Goal: Contribute content: Contribute content

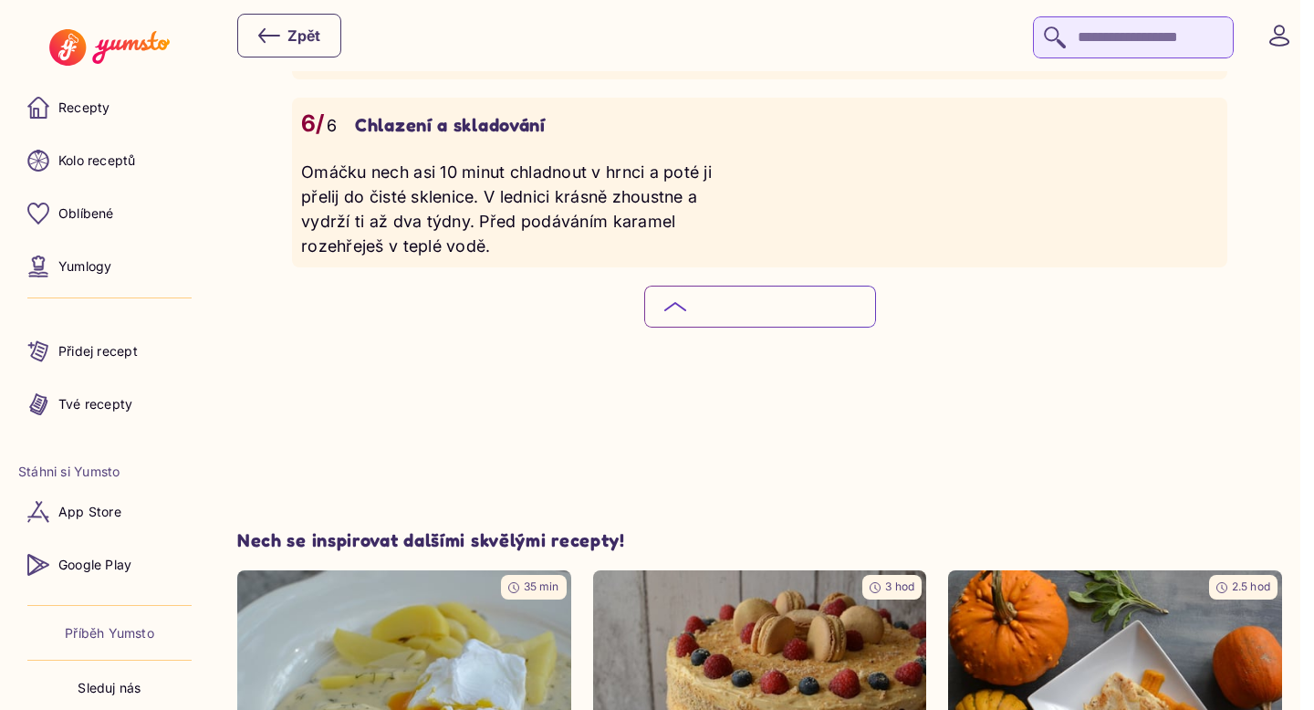
scroll to position [2359, 0]
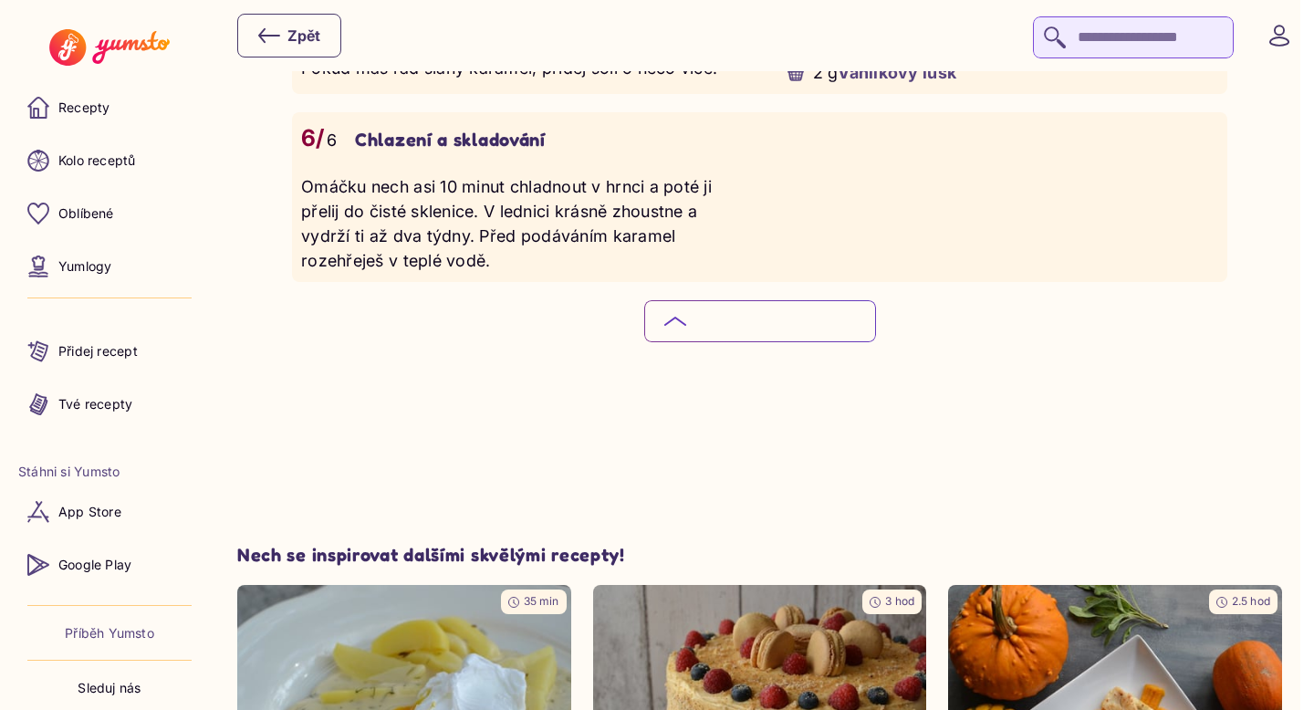
click at [772, 319] on button "Skryj podrobný postup" at bounding box center [760, 321] width 232 height 42
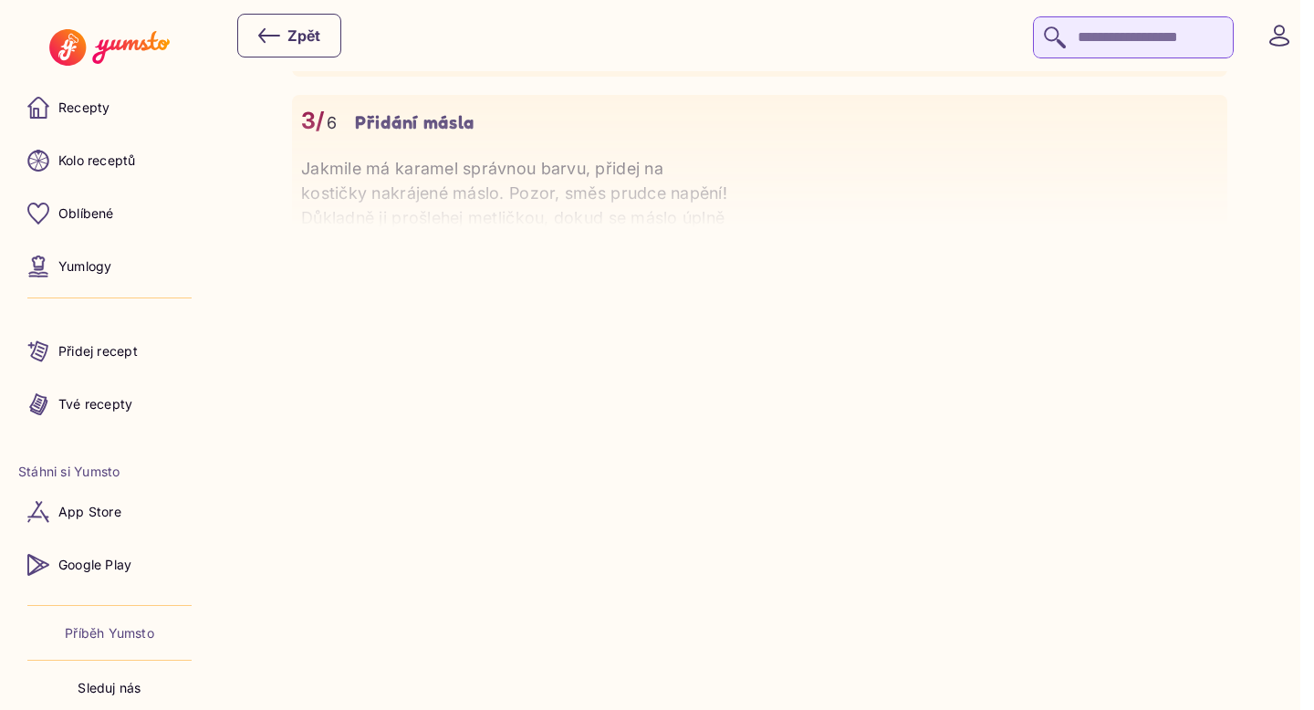
scroll to position [2097, 0]
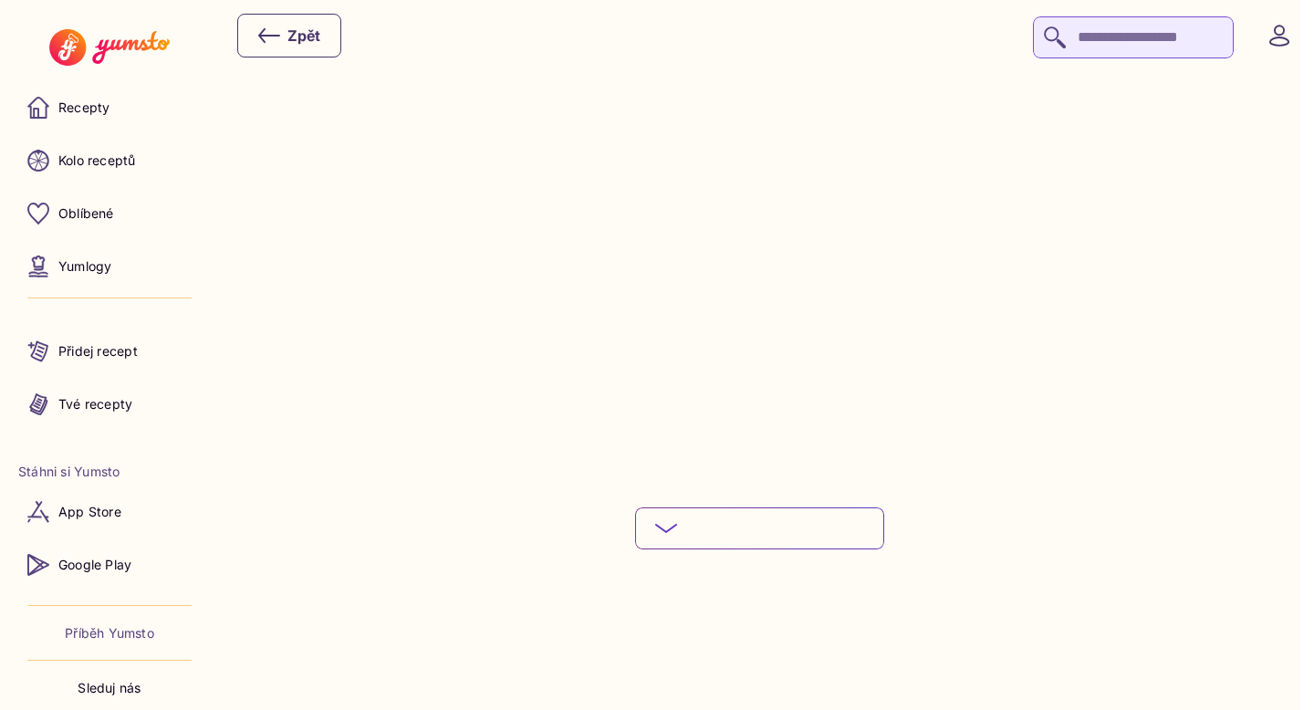
click at [783, 508] on button "Podívej se na celý postup" at bounding box center [759, 529] width 249 height 42
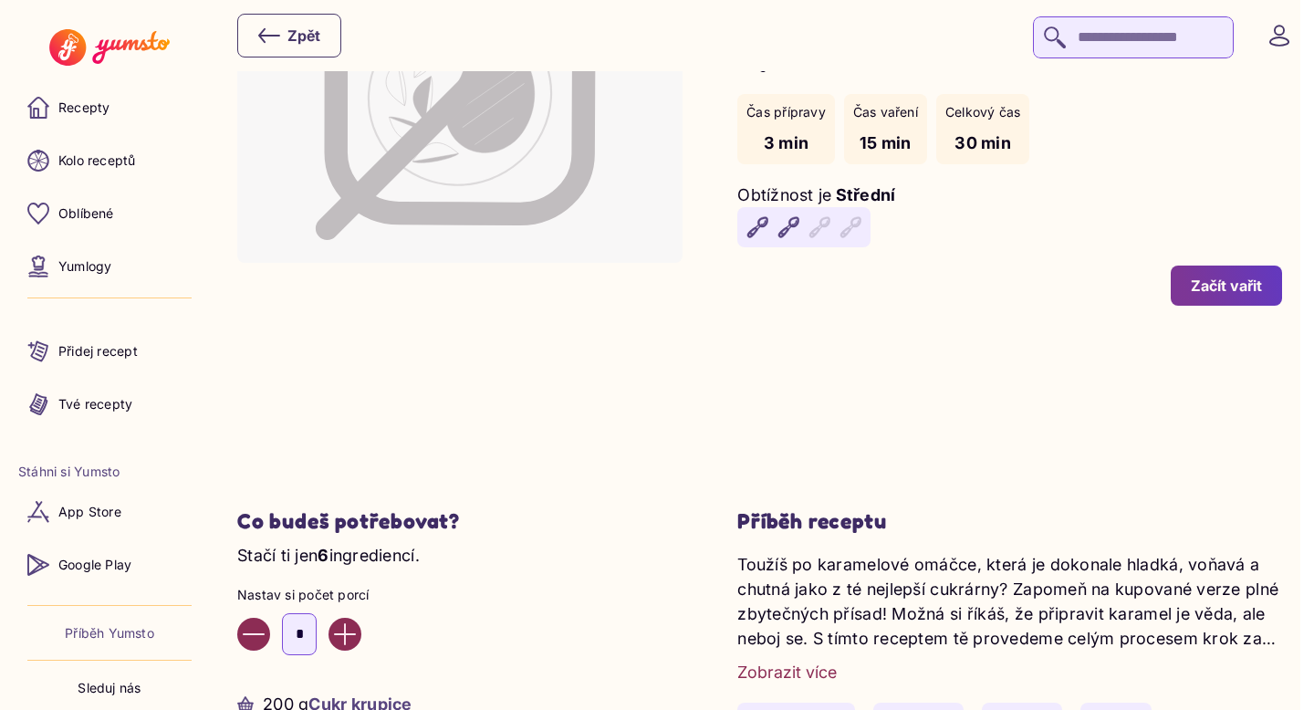
scroll to position [0, 0]
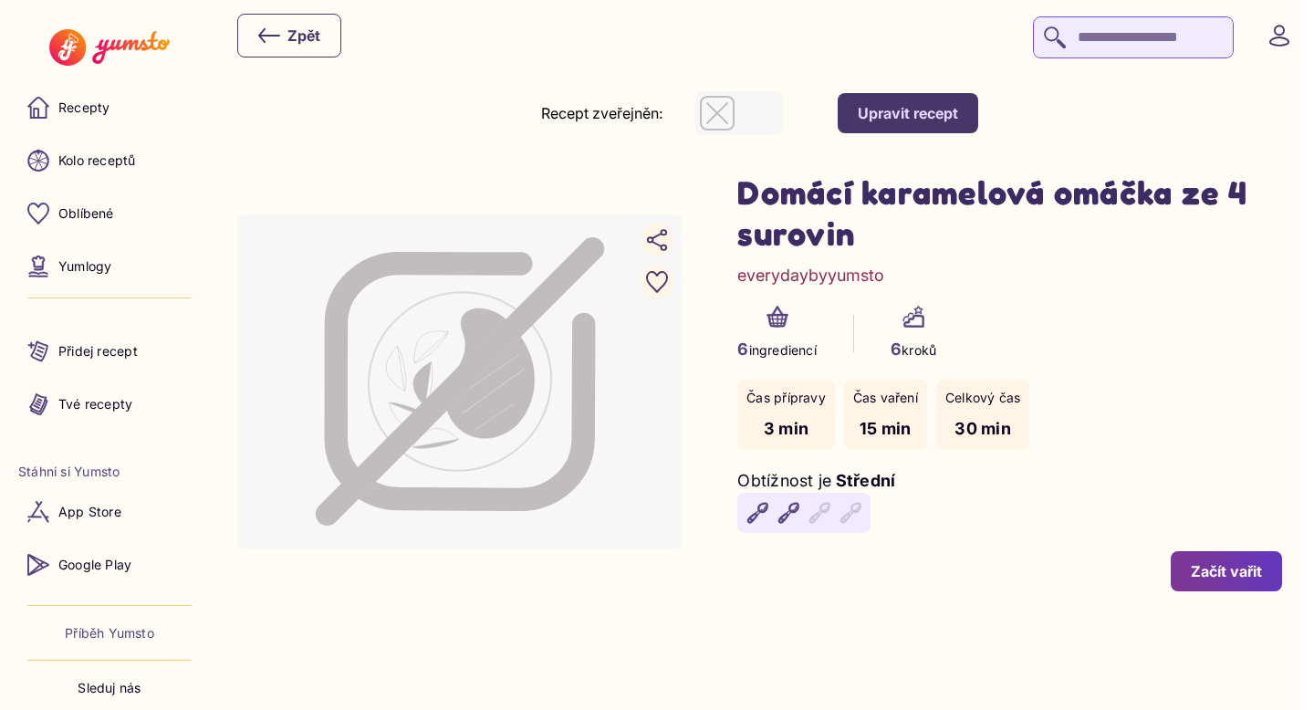
click at [948, 111] on div "Upravit recept" at bounding box center [908, 113] width 100 height 20
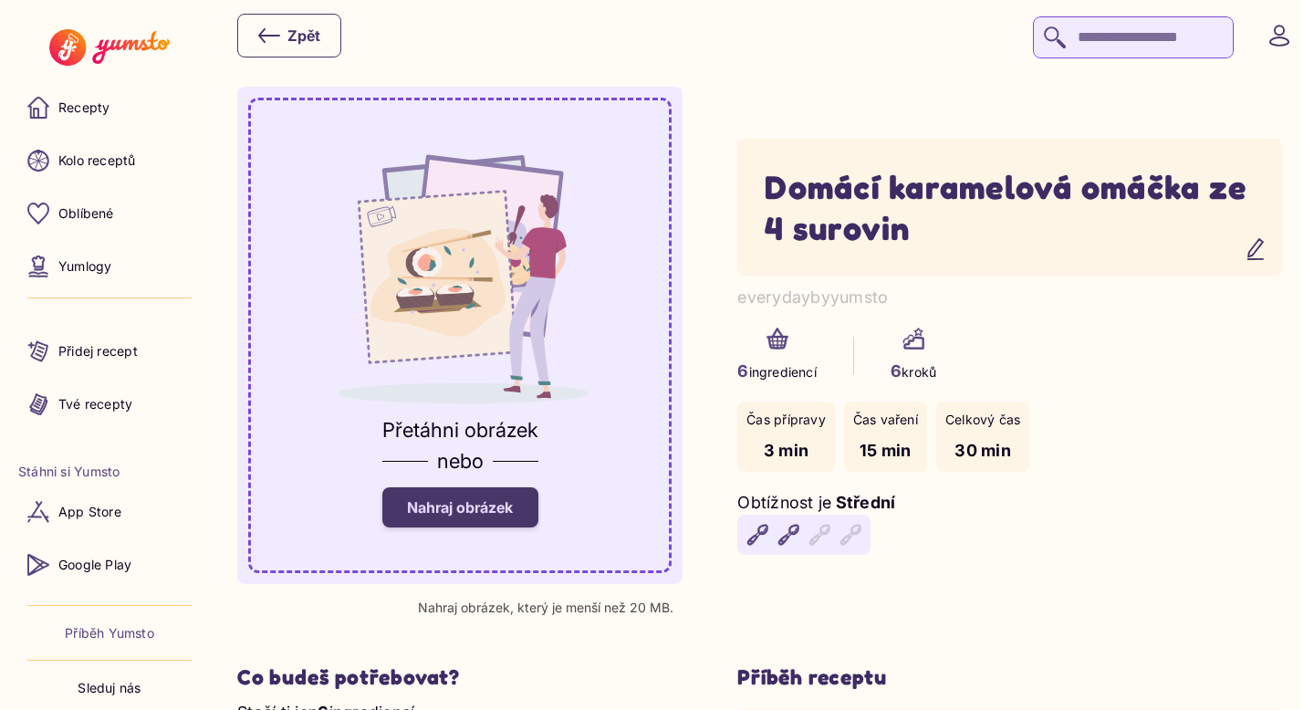
scroll to position [92, 0]
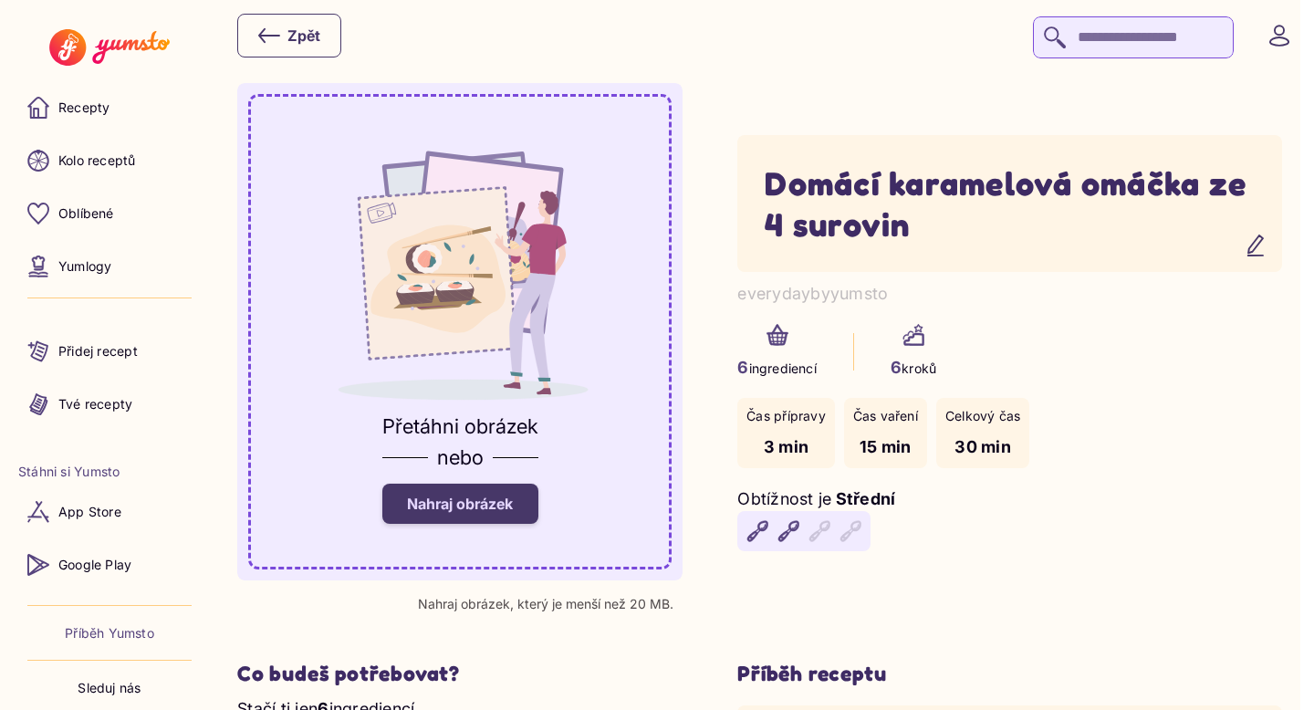
click at [502, 516] on label "Nahraj obrázek" at bounding box center [460, 504] width 156 height 40
click at [0, 0] on input "Nahraj obrázek" at bounding box center [0, 0] width 0 height 0
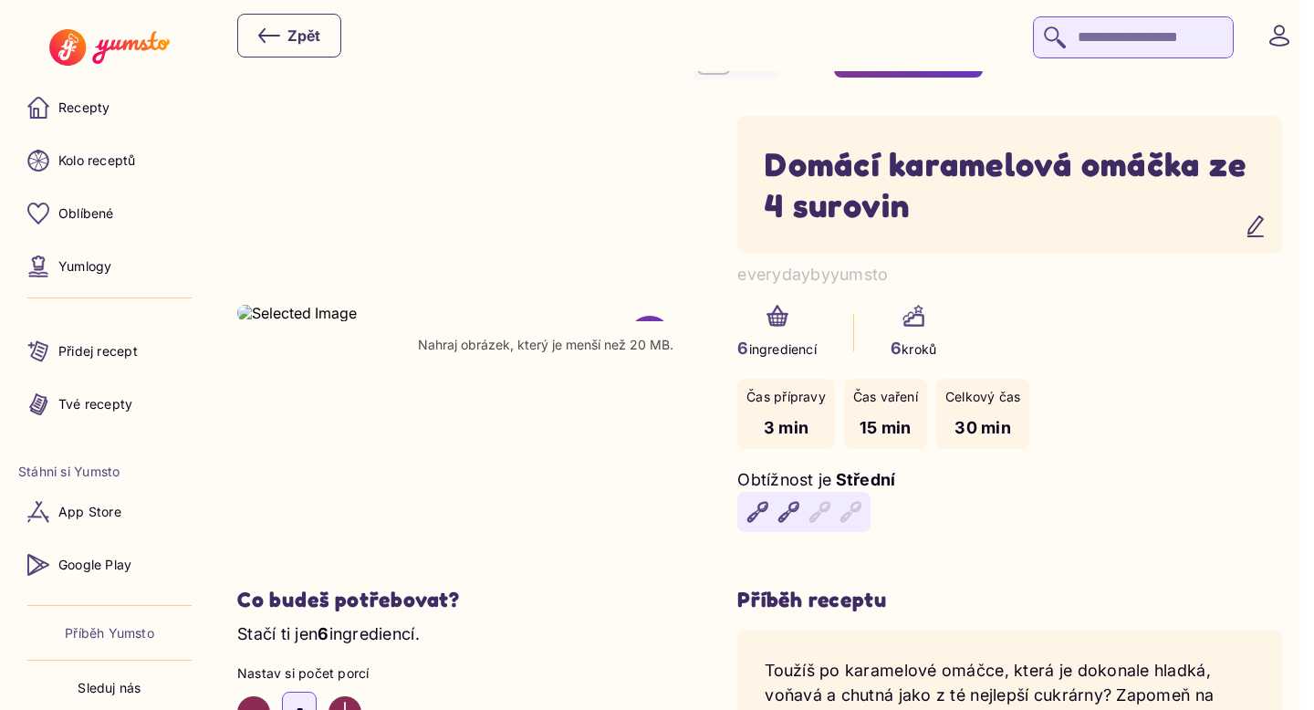
scroll to position [0, 0]
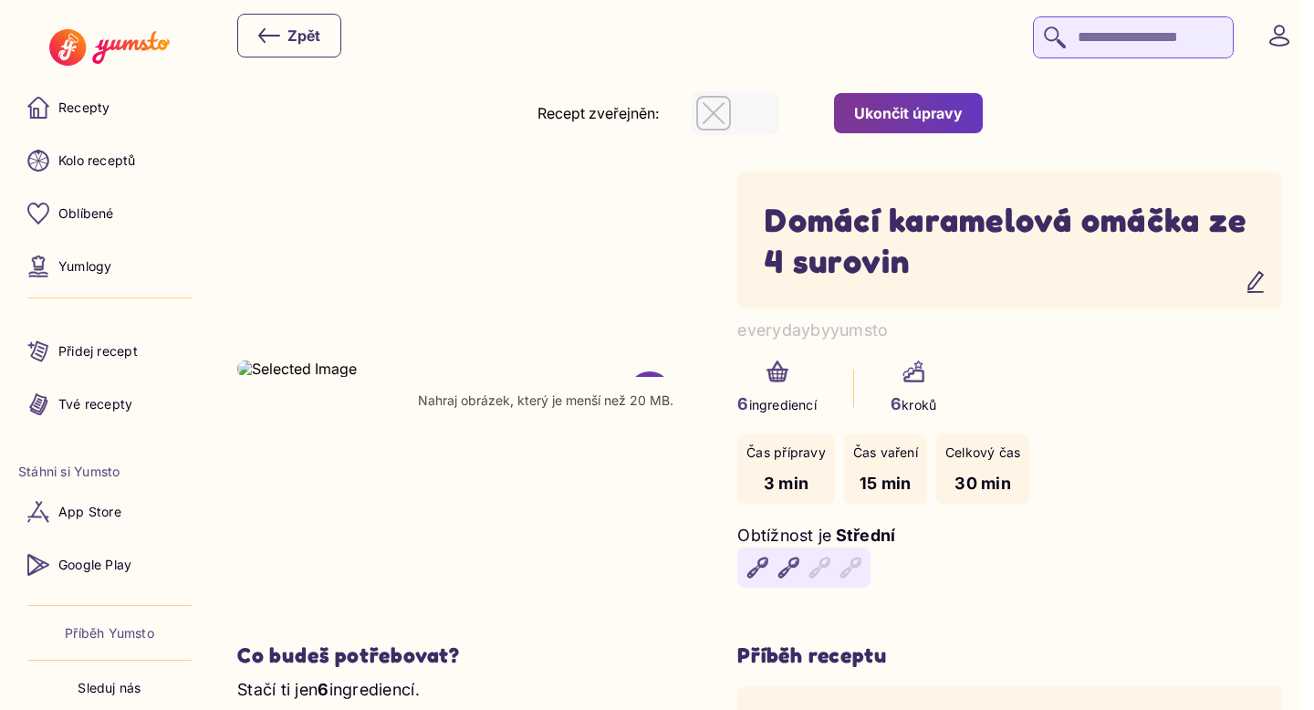
click at [905, 120] on div "Ukončit úpravy" at bounding box center [908, 113] width 109 height 20
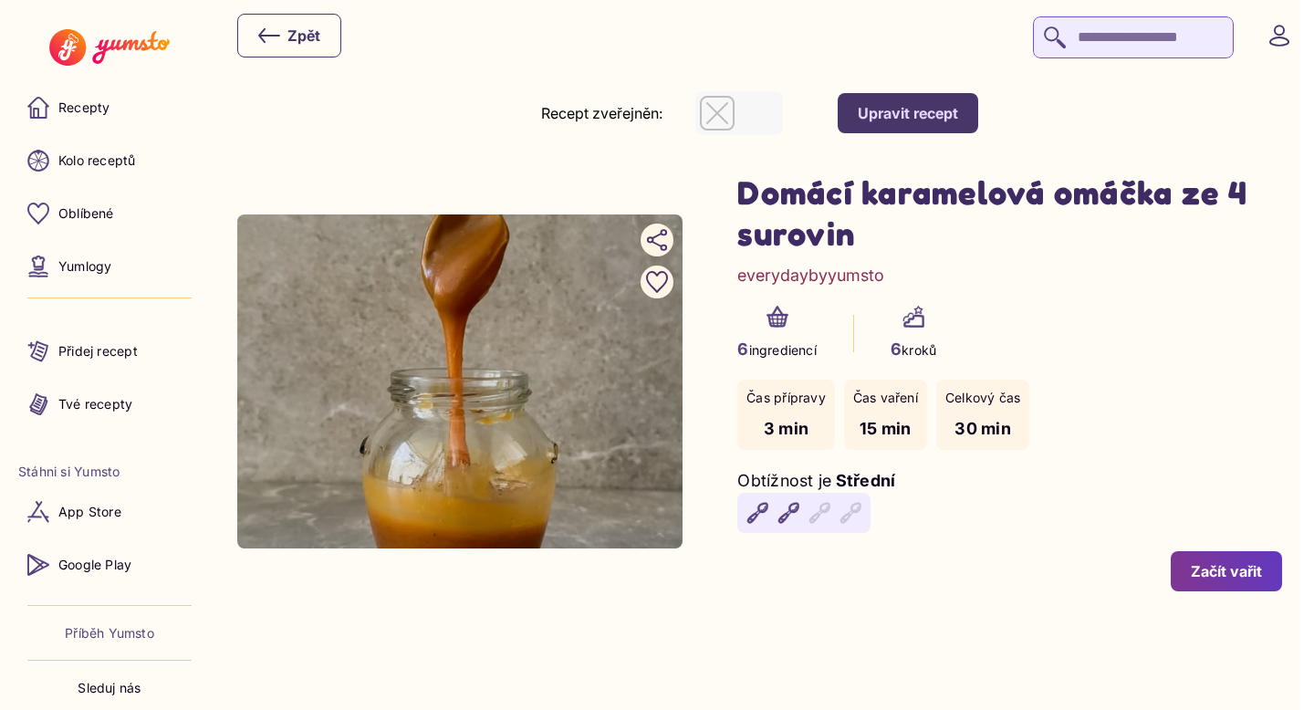
click at [885, 120] on div "Upravit recept" at bounding box center [908, 113] width 100 height 20
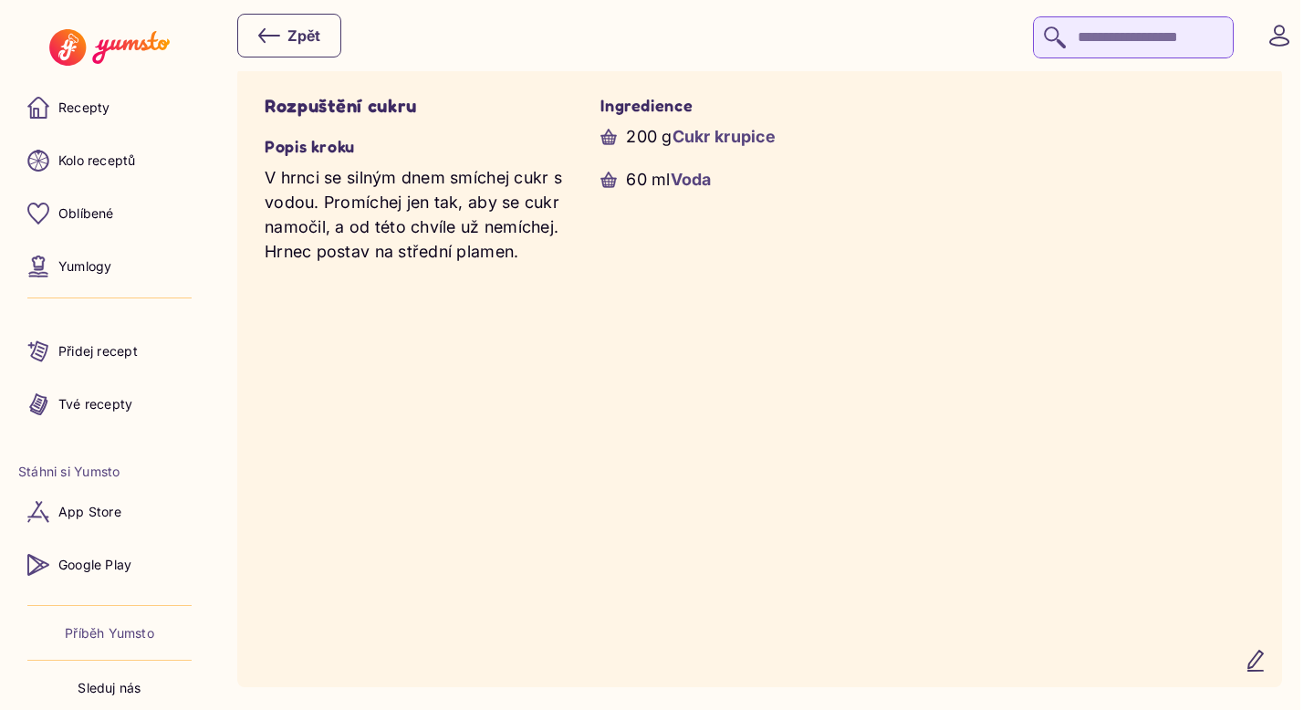
scroll to position [1174, 0]
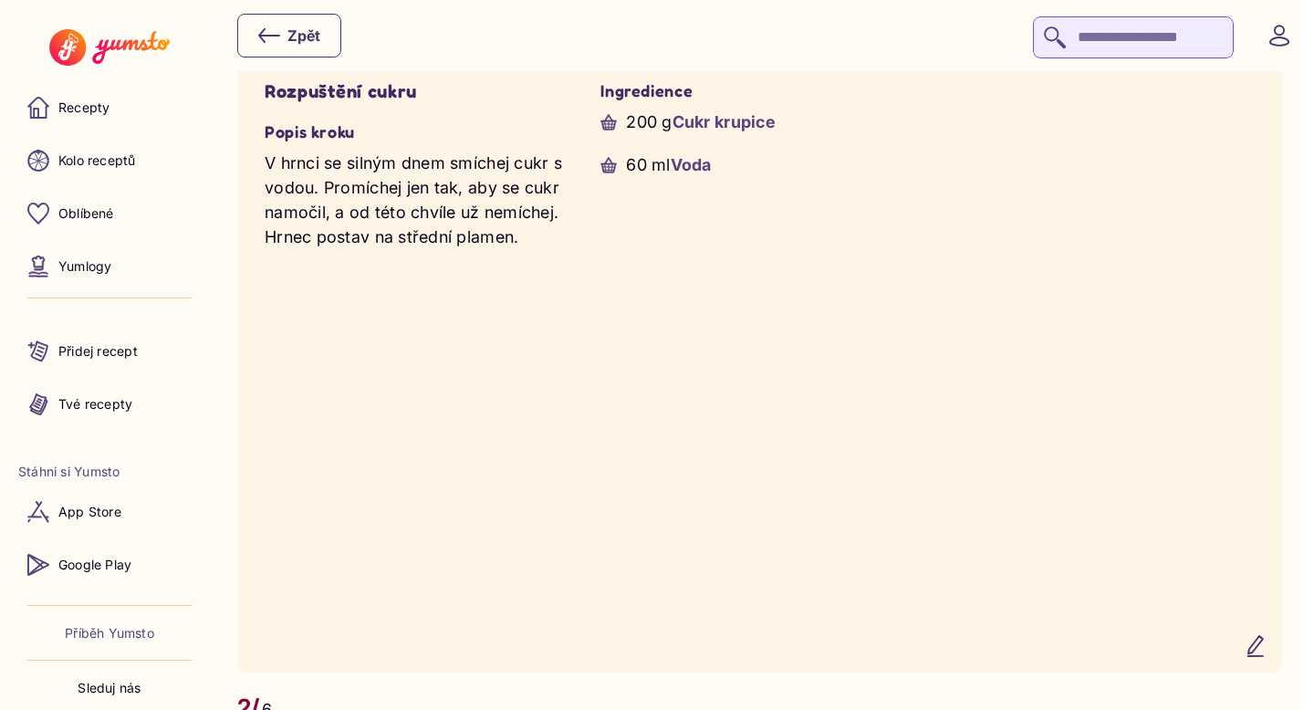
click at [1267, 654] on icon "button" at bounding box center [1256, 646] width 22 height 22
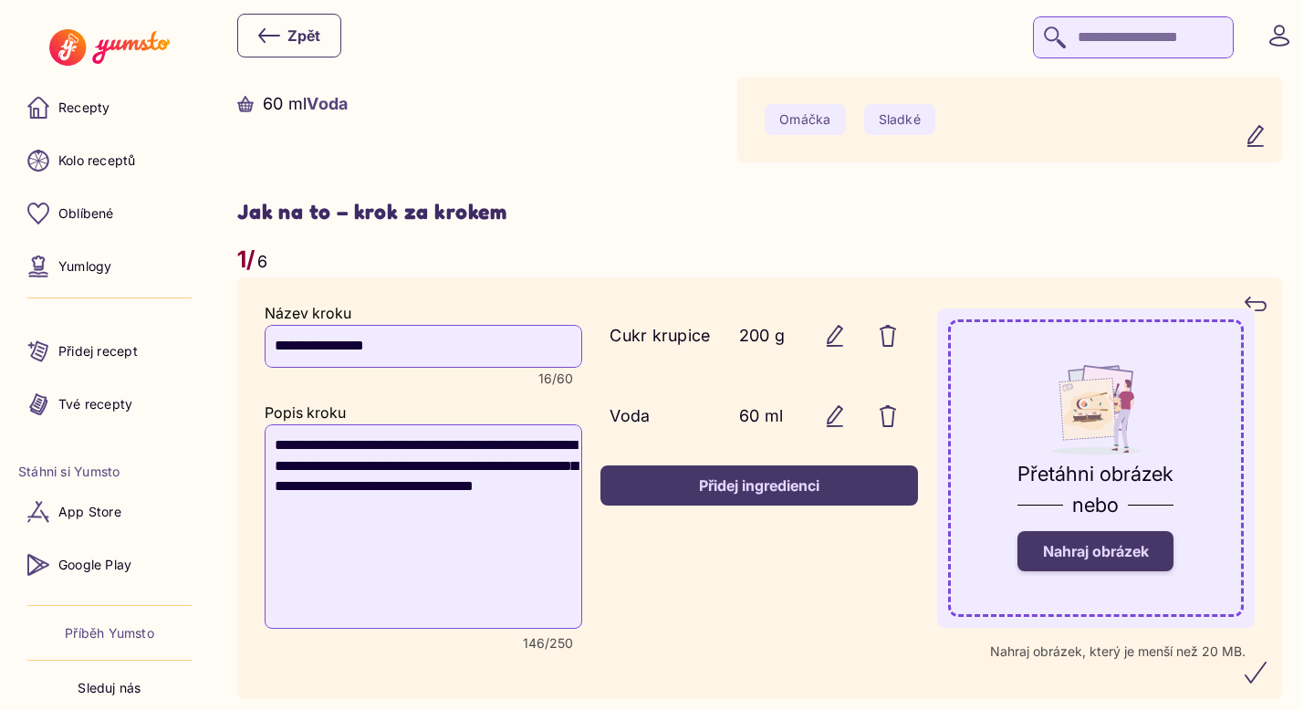
scroll to position [968, 0]
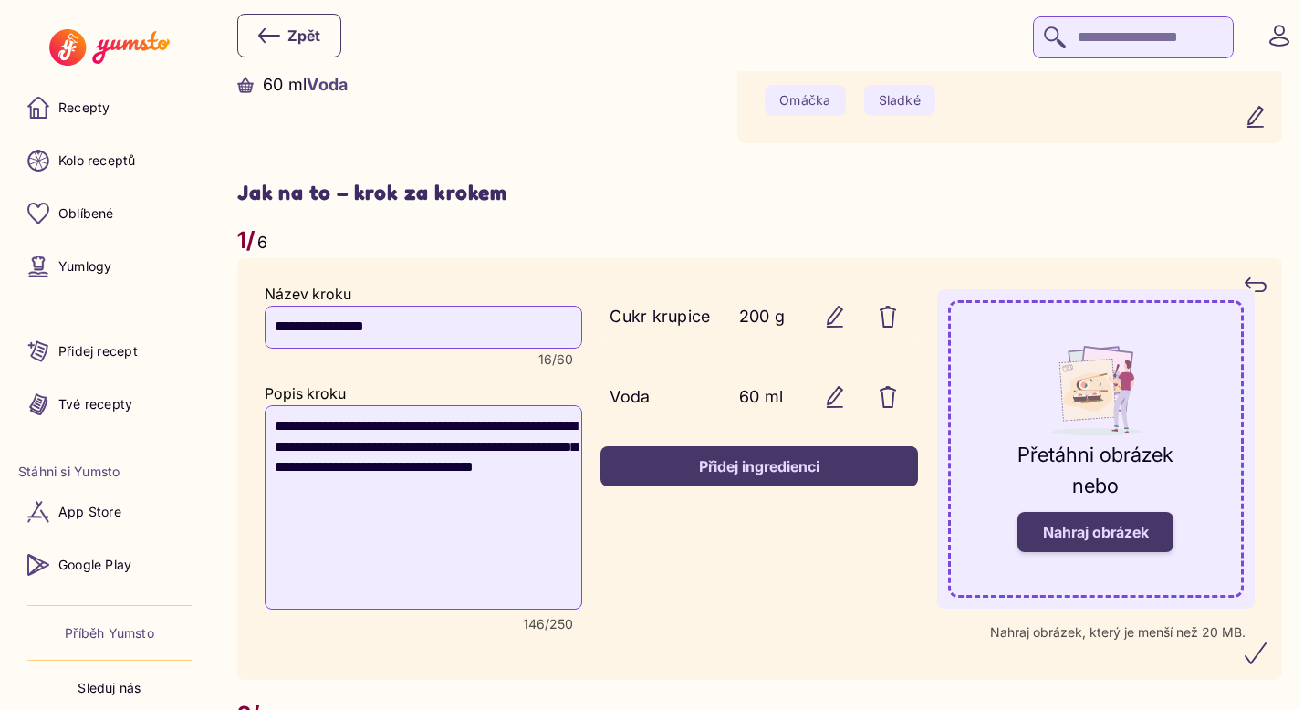
click at [1099, 528] on span "Nahraj obrázek" at bounding box center [1096, 532] width 106 height 18
click at [0, 0] on input "Nahraj obrázek" at bounding box center [0, 0] width 0 height 0
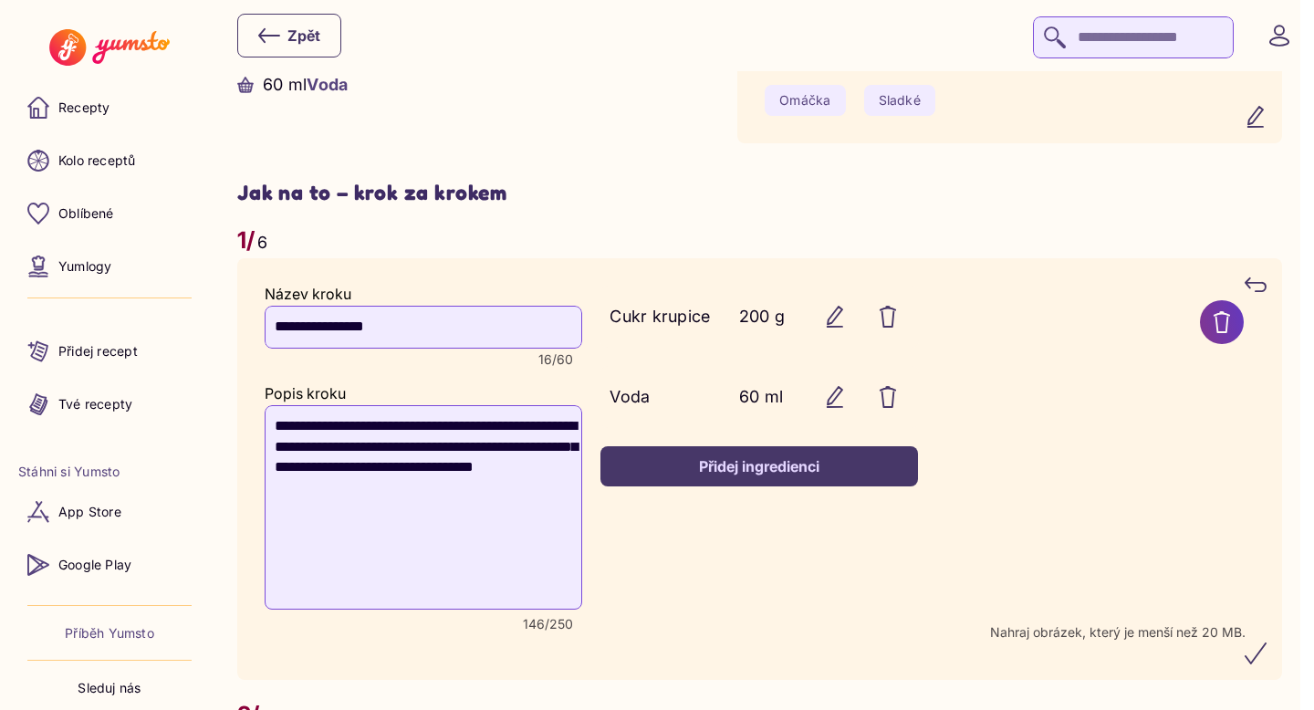
click at [1261, 654] on icon "submit" at bounding box center [1256, 654] width 22 height 22
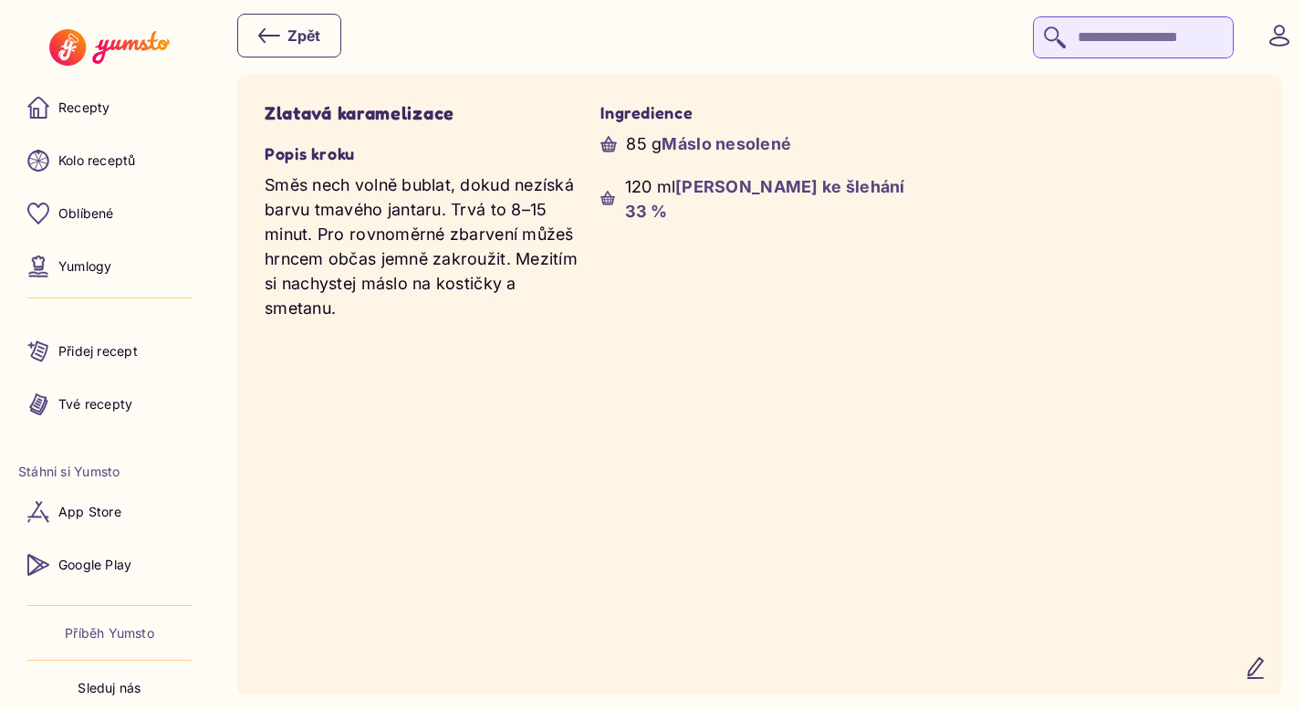
scroll to position [1854, 0]
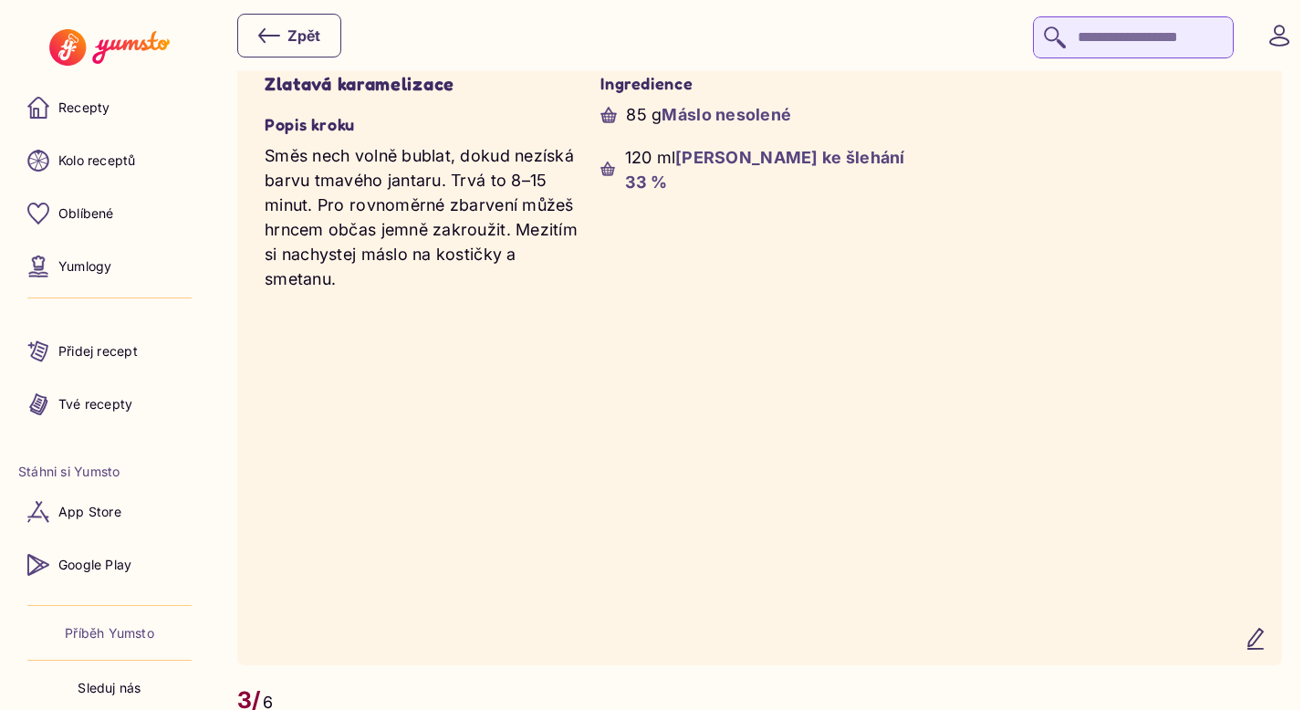
click at [1267, 650] on icon "button" at bounding box center [1256, 639] width 22 height 22
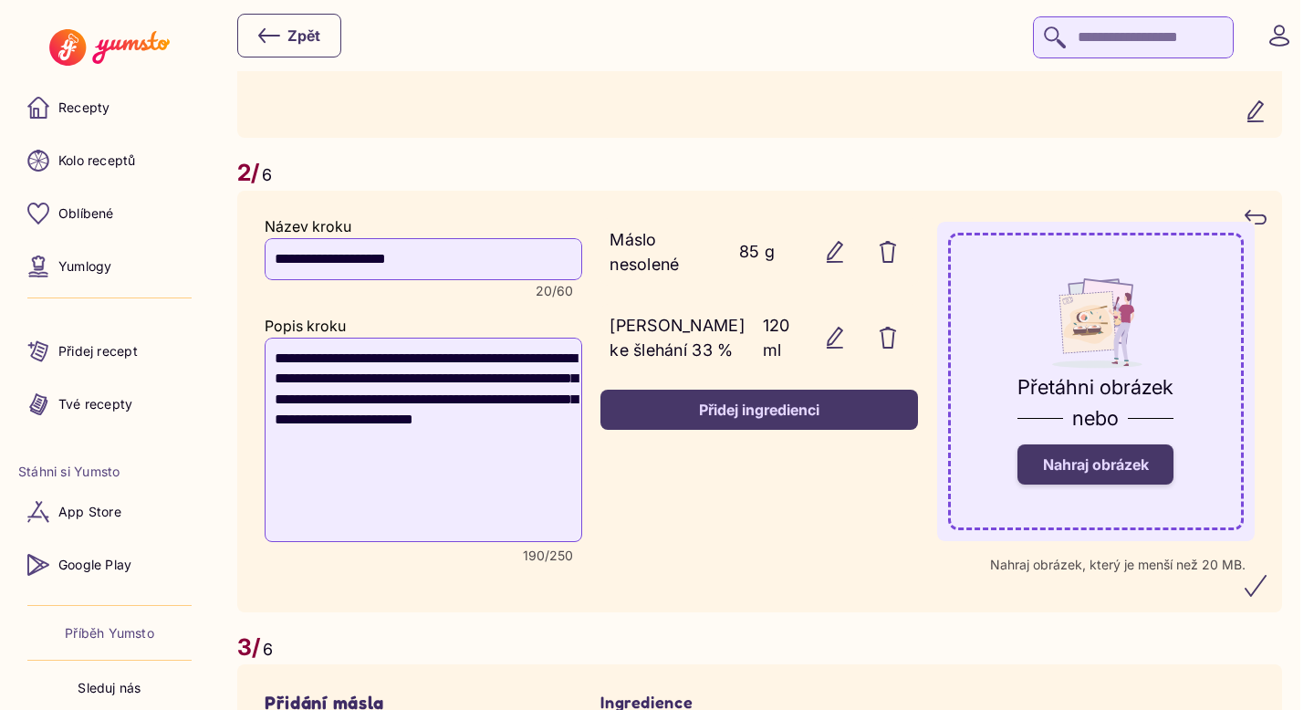
scroll to position [1689, 0]
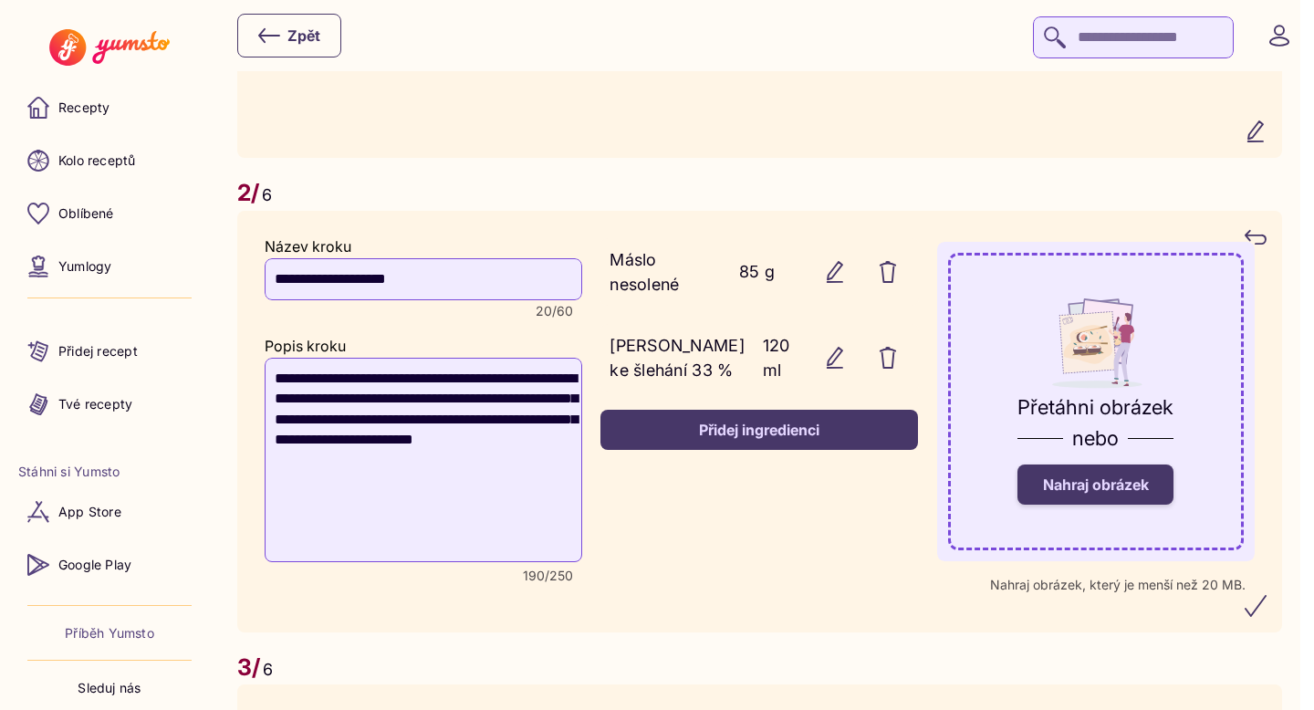
click at [1121, 494] on span "Nahraj obrázek" at bounding box center [1096, 485] width 106 height 18
click at [0, 0] on input "Nahraj obrázek" at bounding box center [0, 0] width 0 height 0
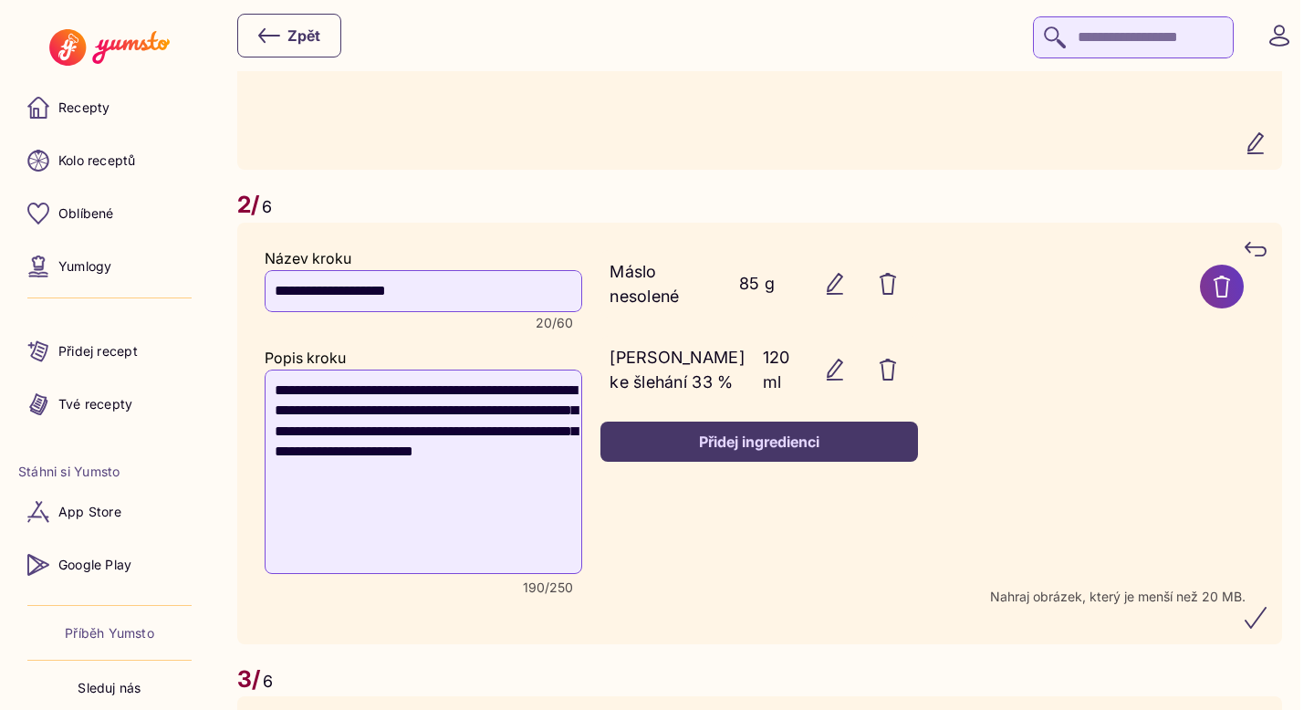
scroll to position [1672, 0]
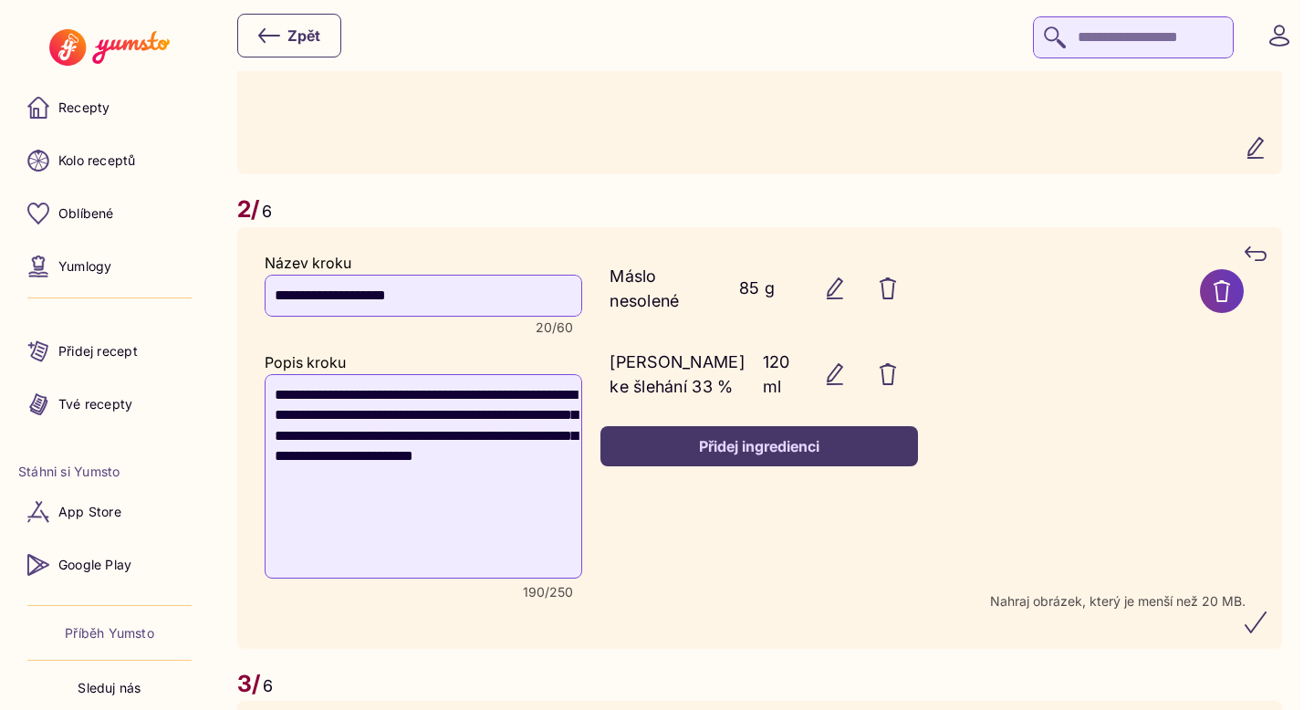
click at [1264, 633] on icon "submit" at bounding box center [1256, 623] width 22 height 22
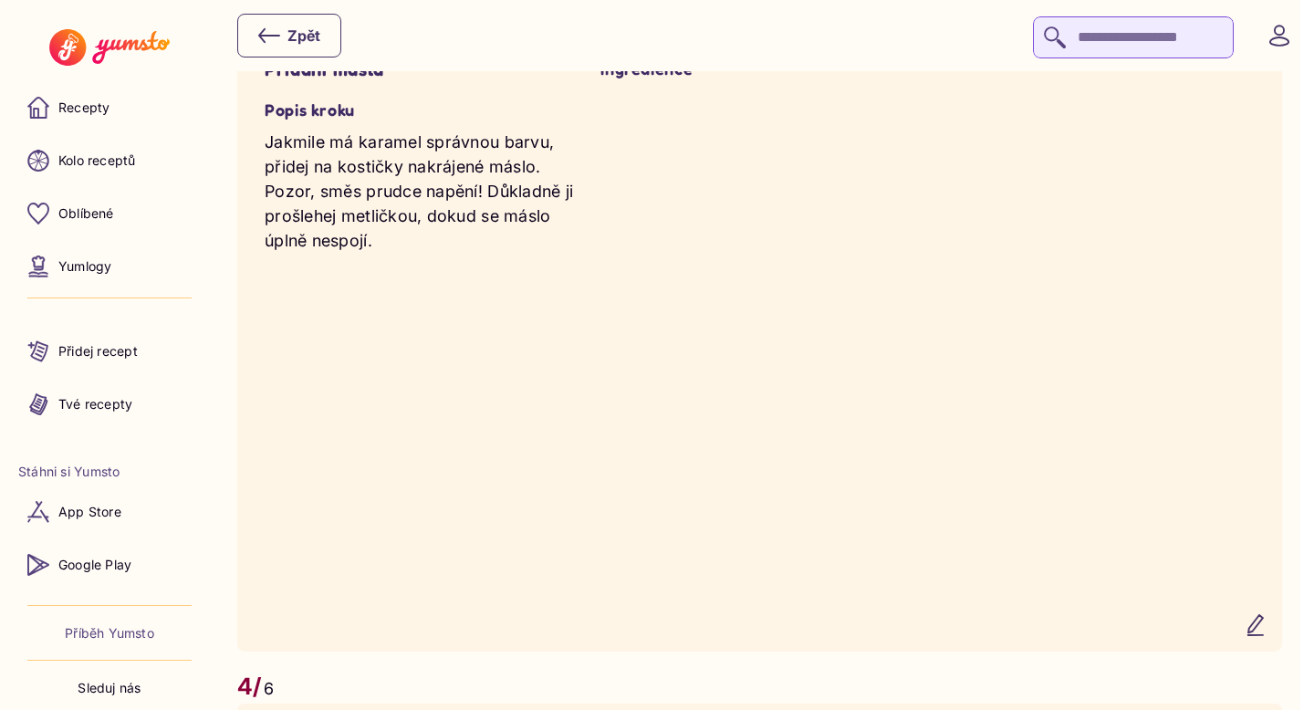
scroll to position [2544, 0]
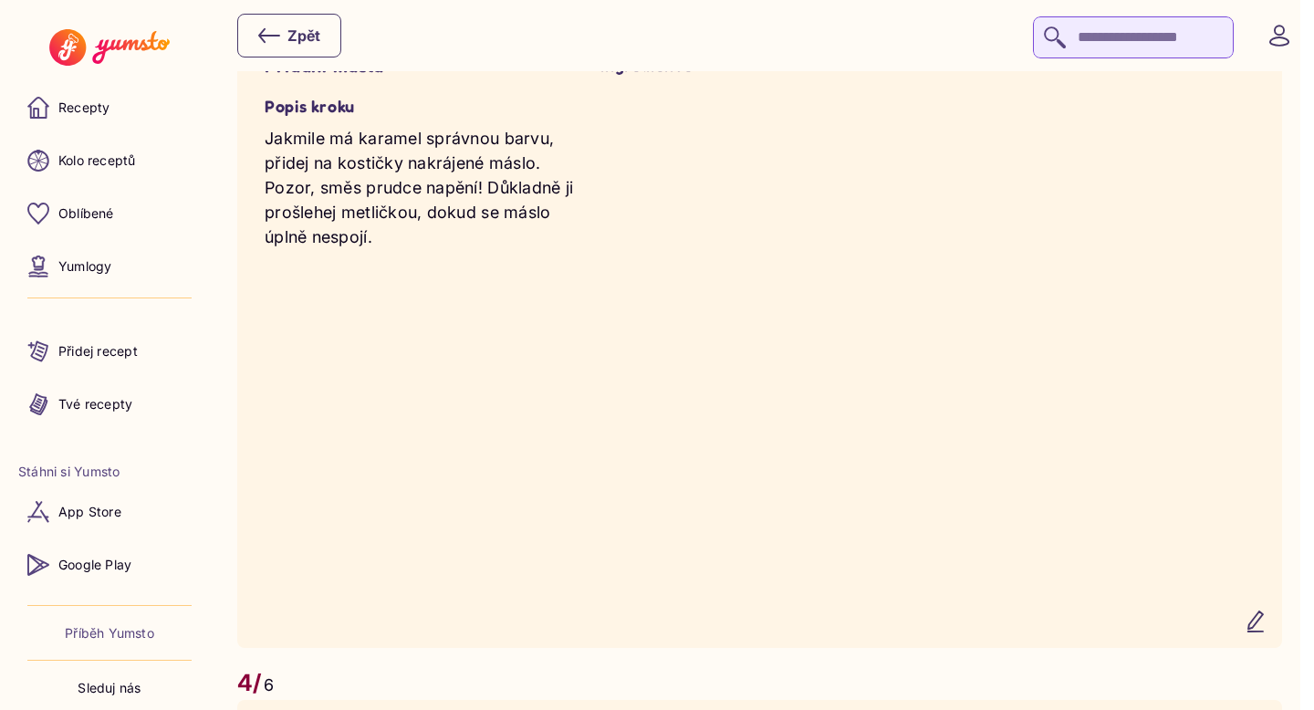
click at [1267, 633] on icon "button" at bounding box center [1256, 622] width 22 height 22
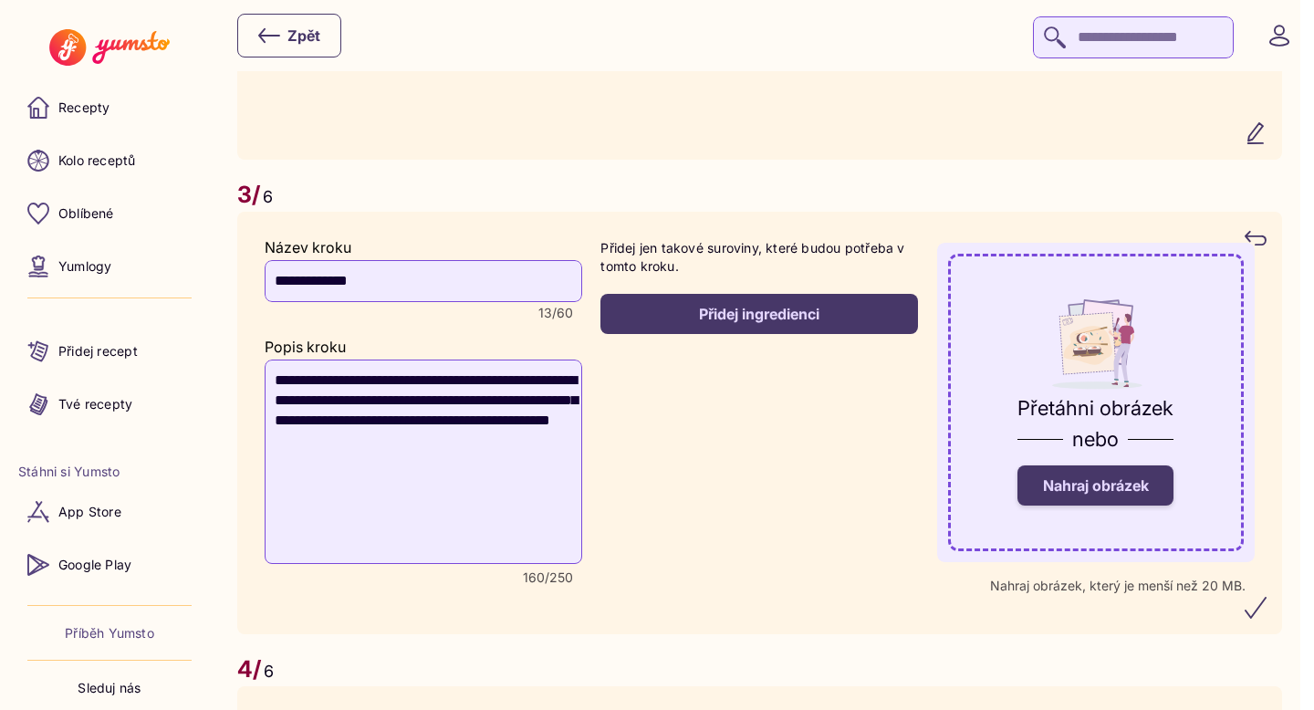
scroll to position [2354, 0]
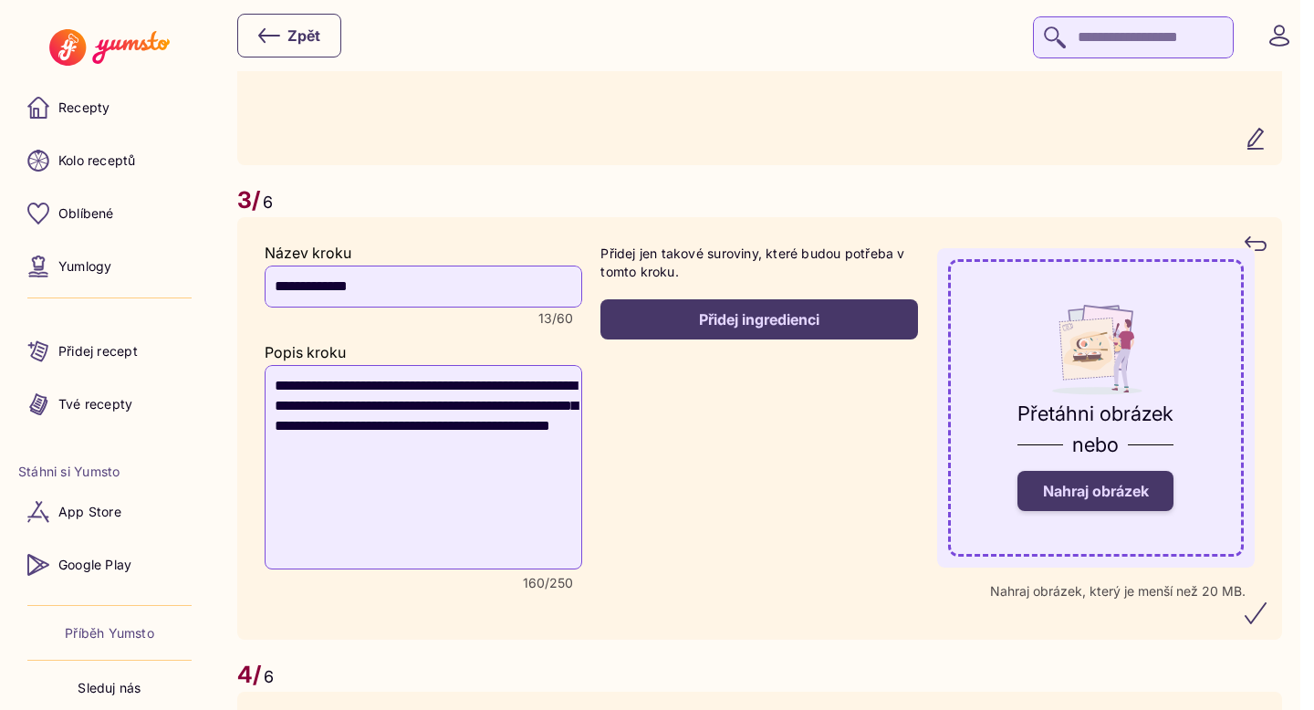
click at [1076, 500] on span "Nahraj obrázek" at bounding box center [1096, 491] width 106 height 18
click at [0, 0] on input "Nahraj obrázek" at bounding box center [0, 0] width 0 height 0
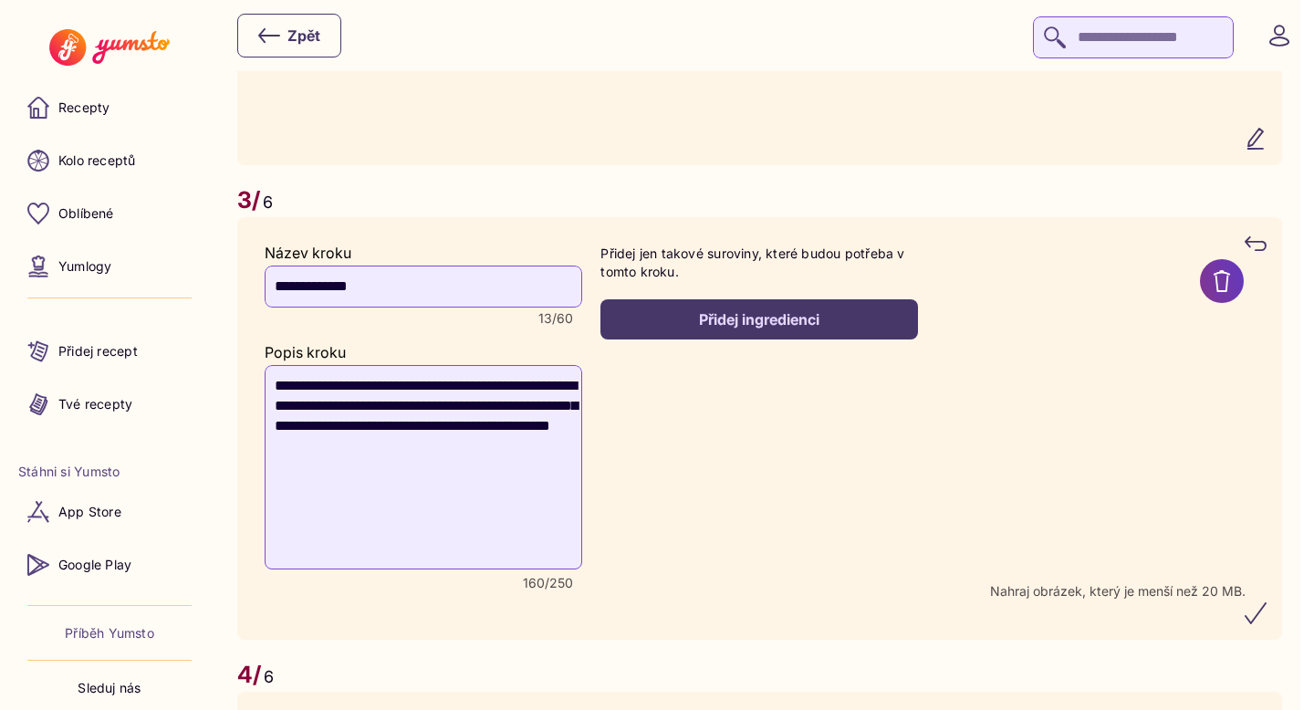
click at [1266, 624] on icon "submit" at bounding box center [1256, 613] width 22 height 22
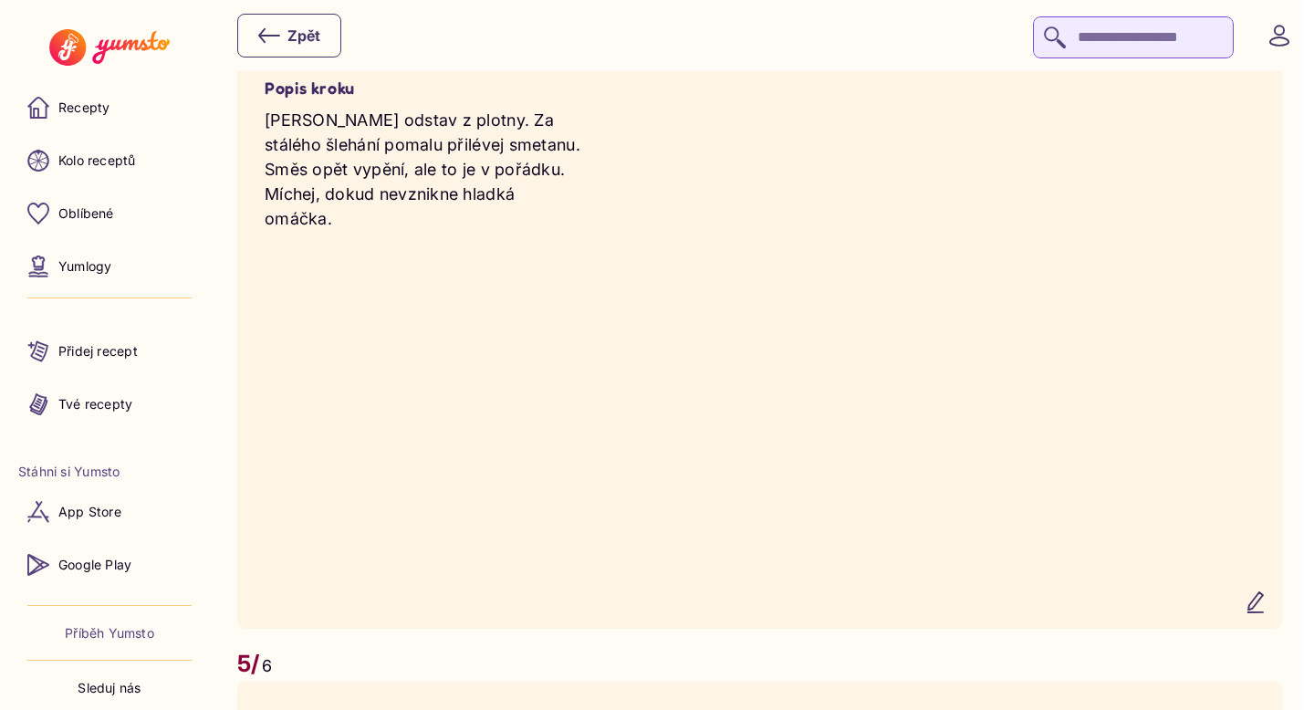
scroll to position [3245, 0]
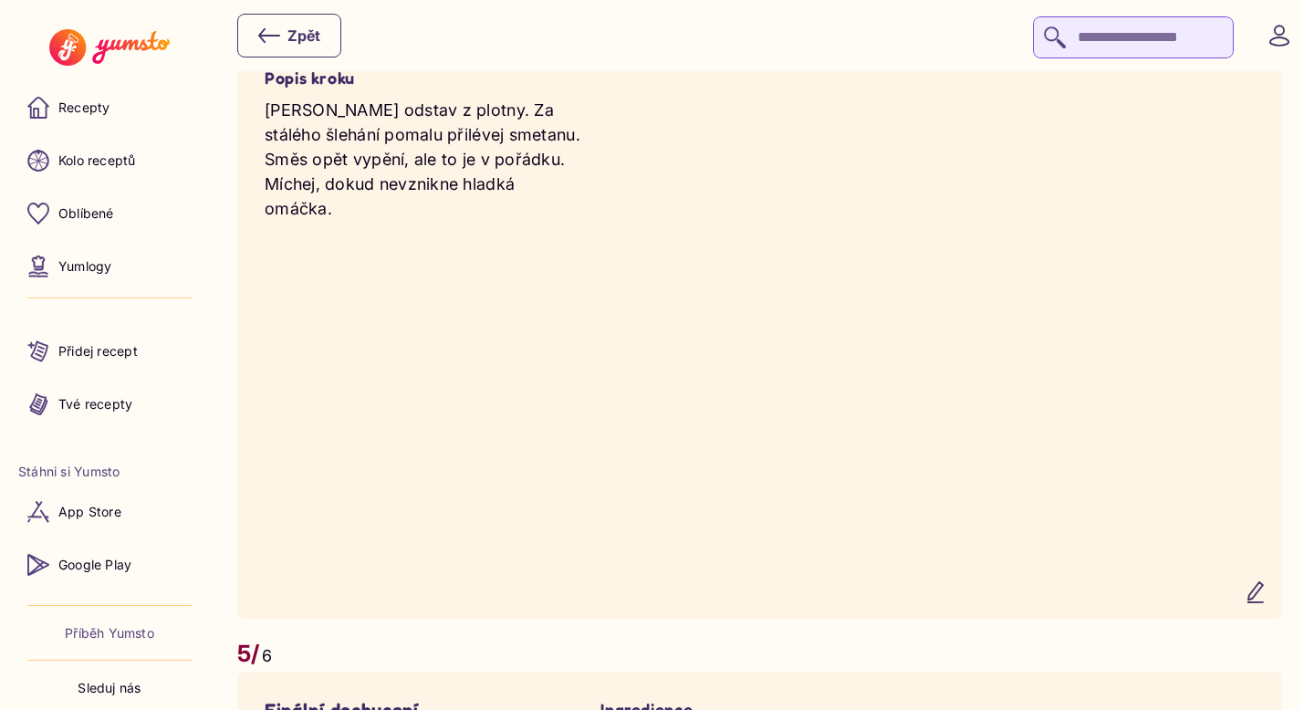
click at [1263, 602] on icon "button" at bounding box center [1256, 592] width 15 height 20
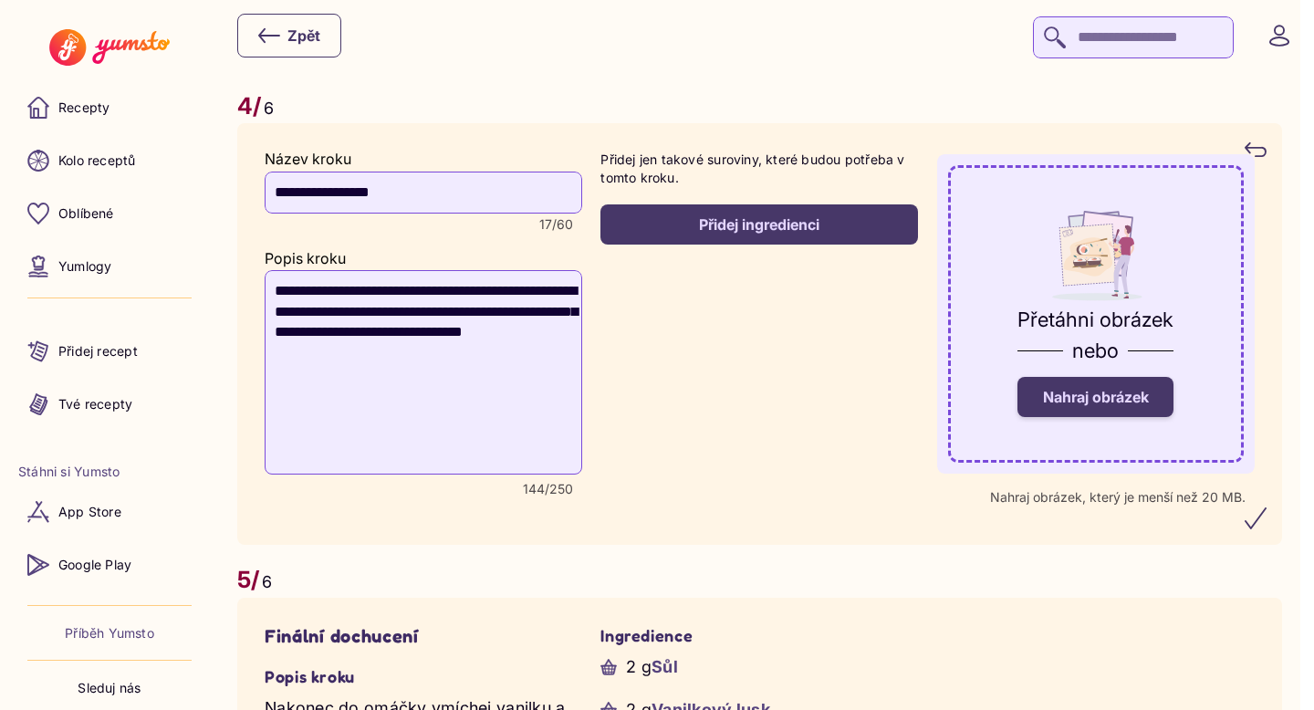
scroll to position [3120, 0]
click at [1094, 407] on span "Nahraj obrázek" at bounding box center [1096, 398] width 106 height 18
click at [0, 0] on input "Nahraj obrázek" at bounding box center [0, 0] width 0 height 0
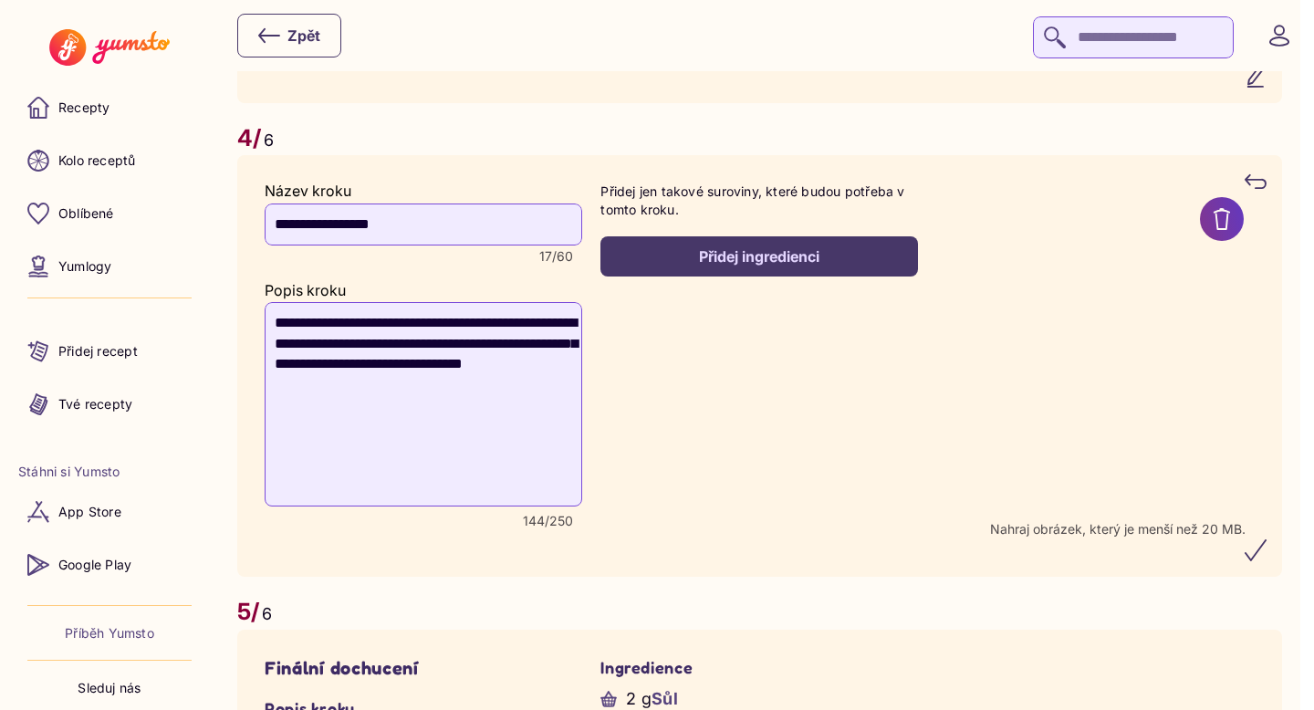
scroll to position [3090, 0]
click at [1267, 560] on icon "submit" at bounding box center [1256, 550] width 22 height 22
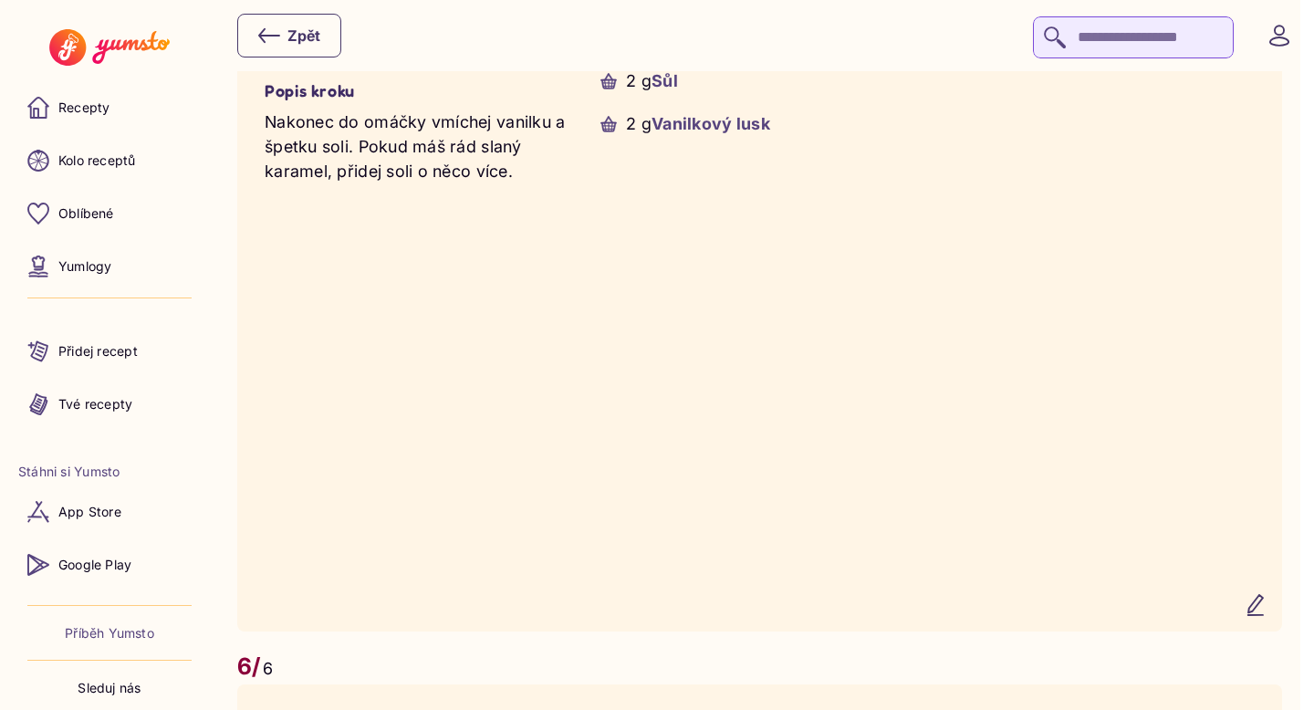
scroll to position [3906, 0]
click at [1263, 614] on icon "button" at bounding box center [1256, 604] width 15 height 20
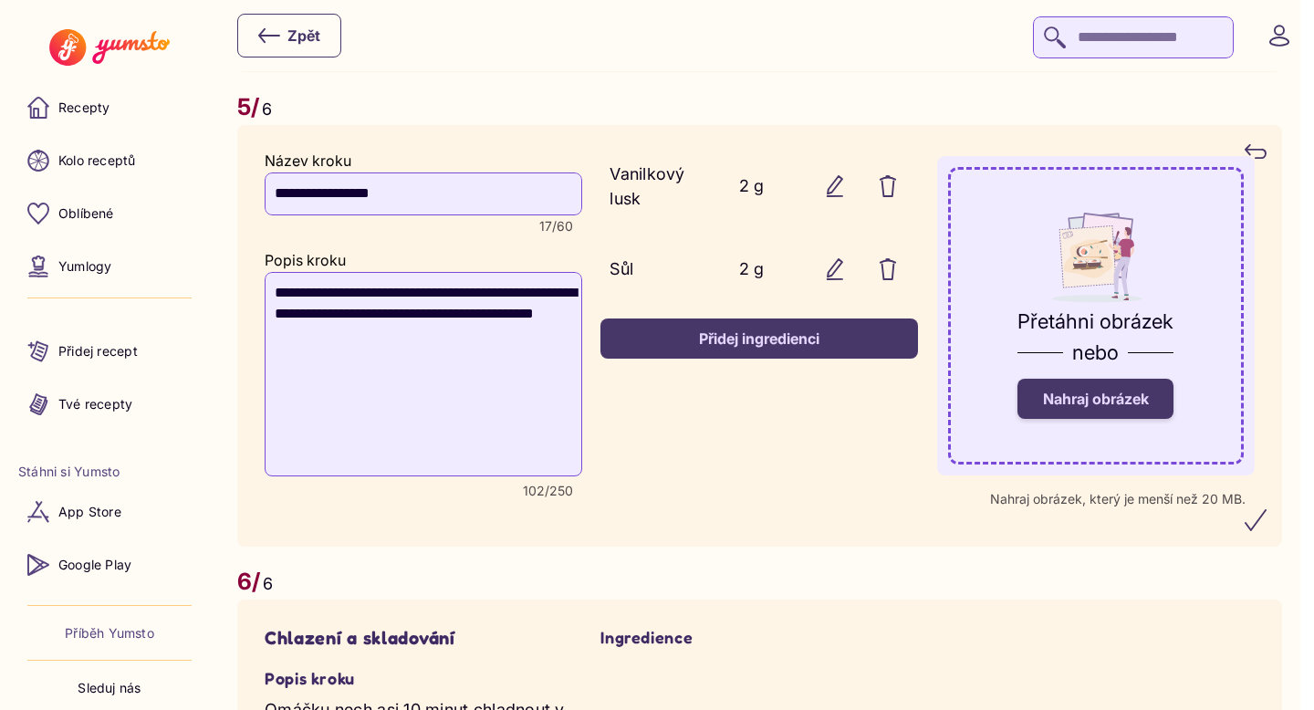
scroll to position [3749, 0]
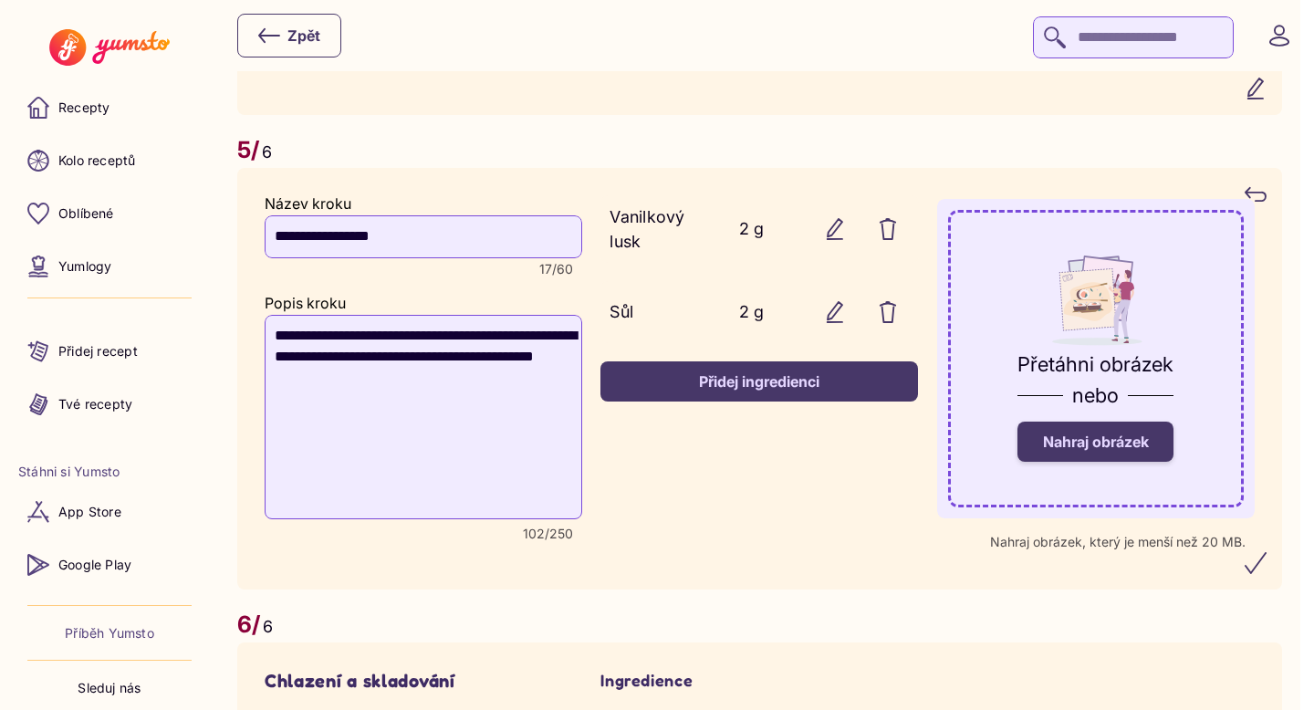
click at [1091, 462] on label "Nahraj obrázek" at bounding box center [1096, 442] width 156 height 40
click at [0, 0] on input "Nahraj obrázek" at bounding box center [0, 0] width 0 height 0
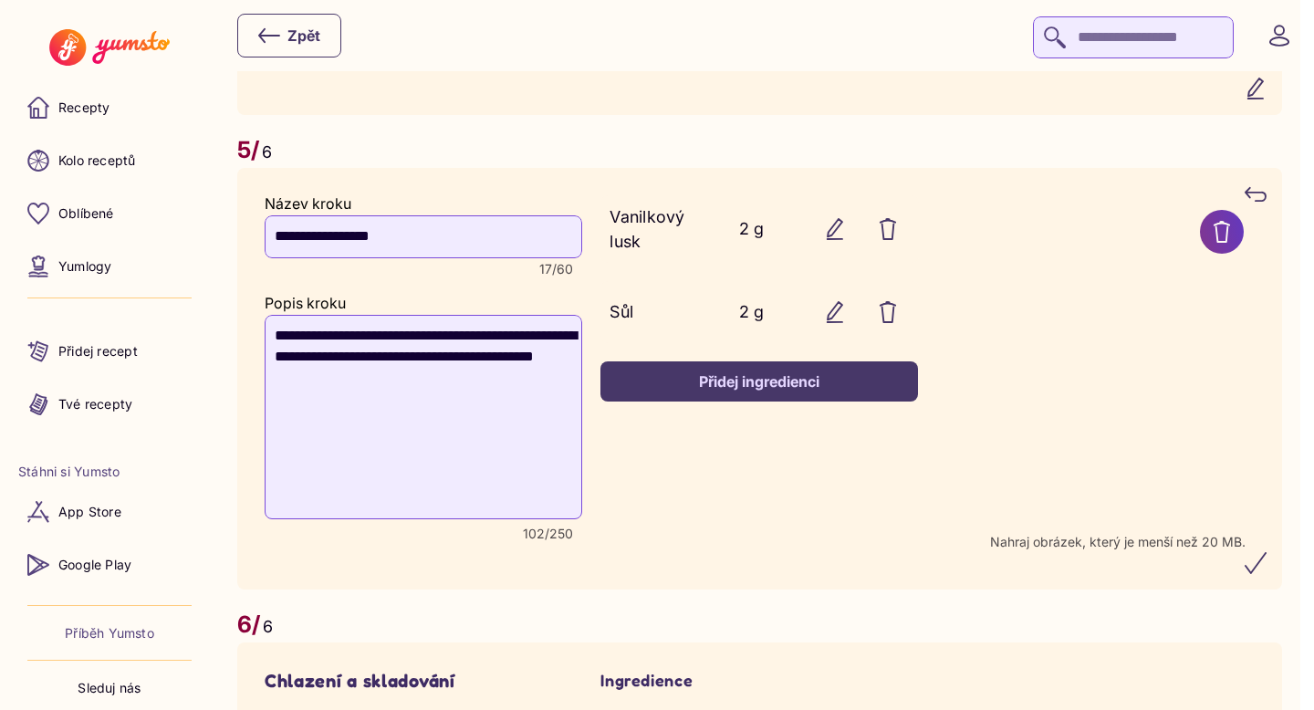
click at [1267, 574] on icon "submit" at bounding box center [1256, 563] width 22 height 22
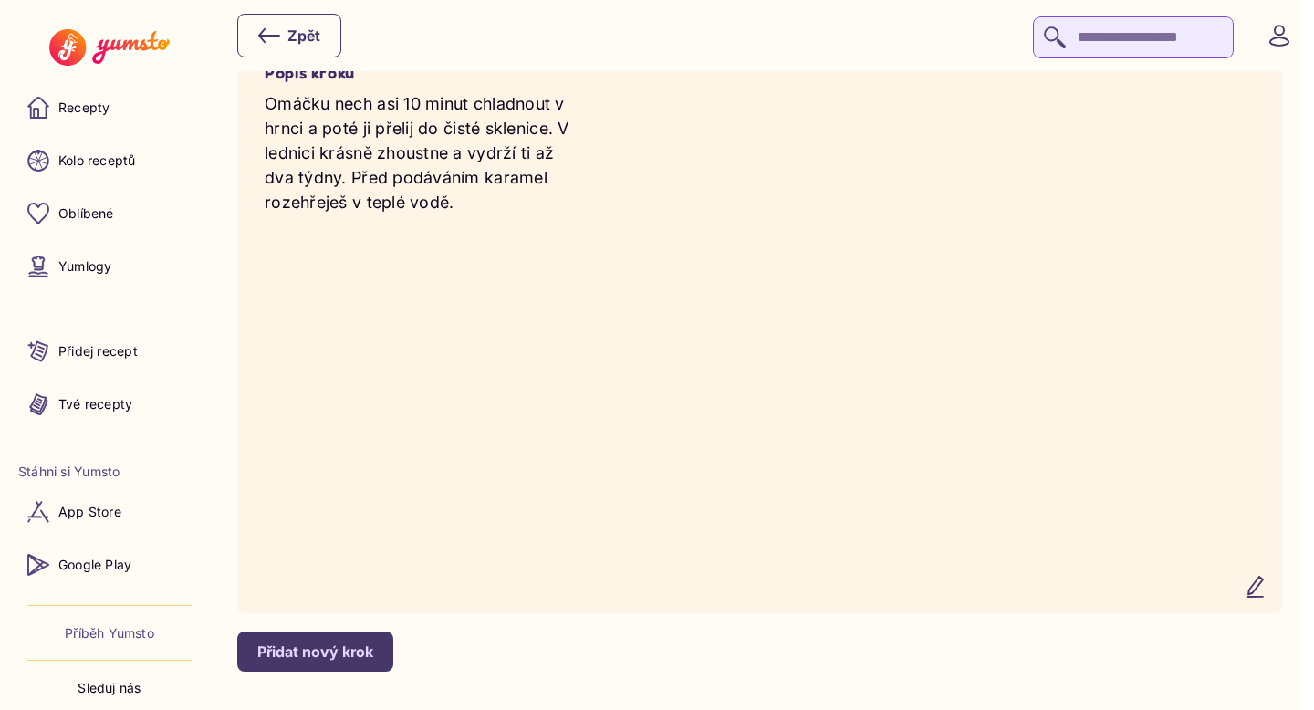
scroll to position [4612, 0]
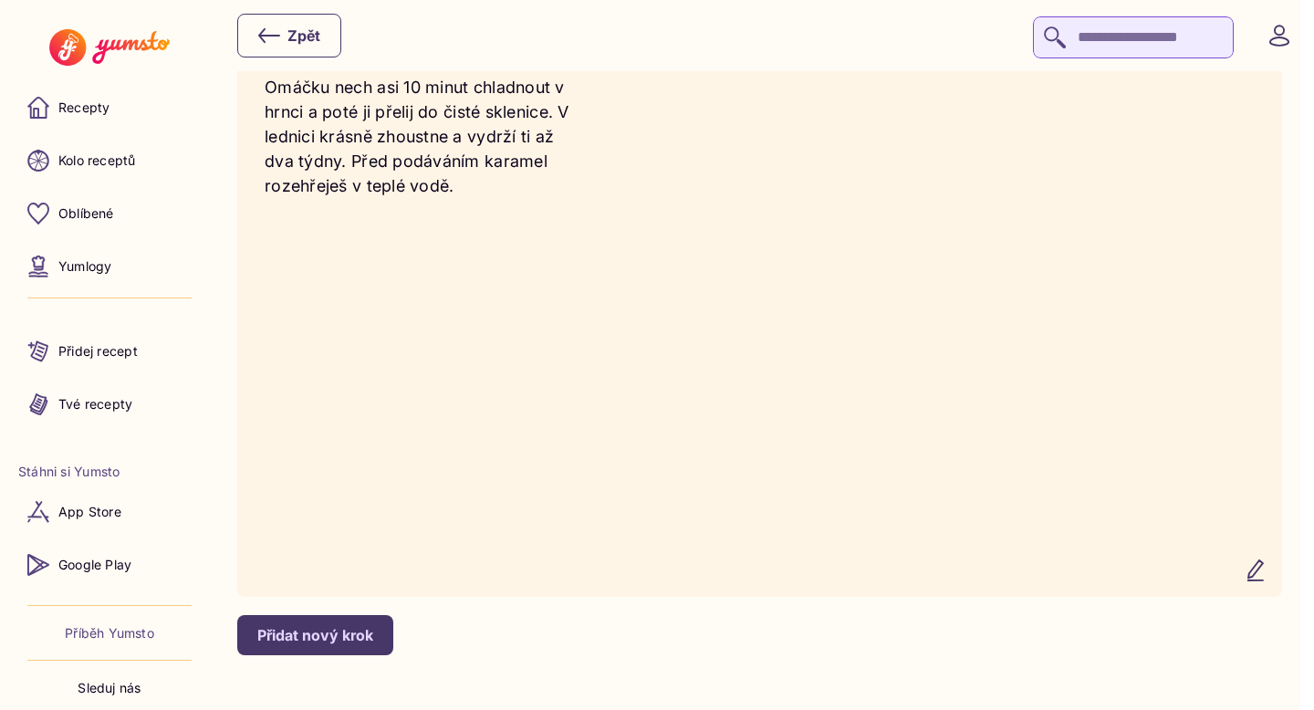
click at [1263, 581] on icon "button" at bounding box center [1256, 570] width 15 height 20
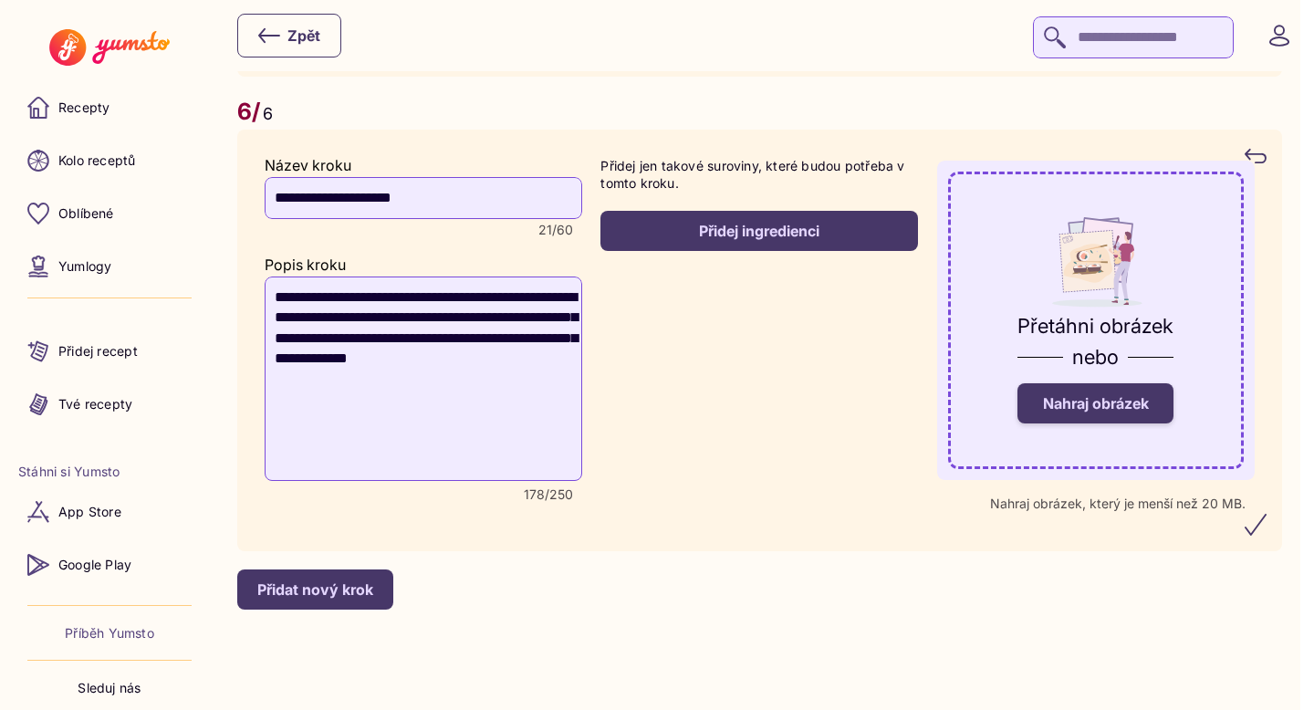
scroll to position [4471, 0]
click at [1098, 424] on label "Nahraj obrázek" at bounding box center [1096, 403] width 156 height 40
click at [0, 0] on input "Nahraj obrázek" at bounding box center [0, 0] width 0 height 0
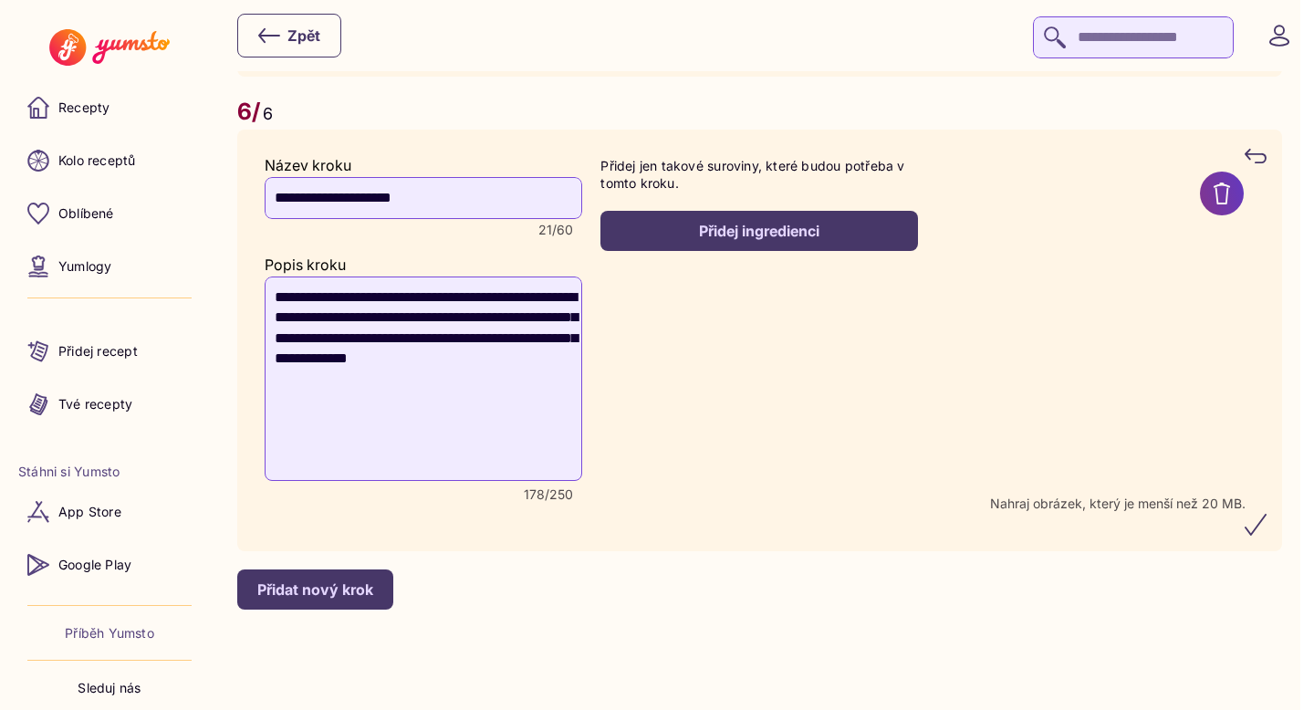
scroll to position [4453, 0]
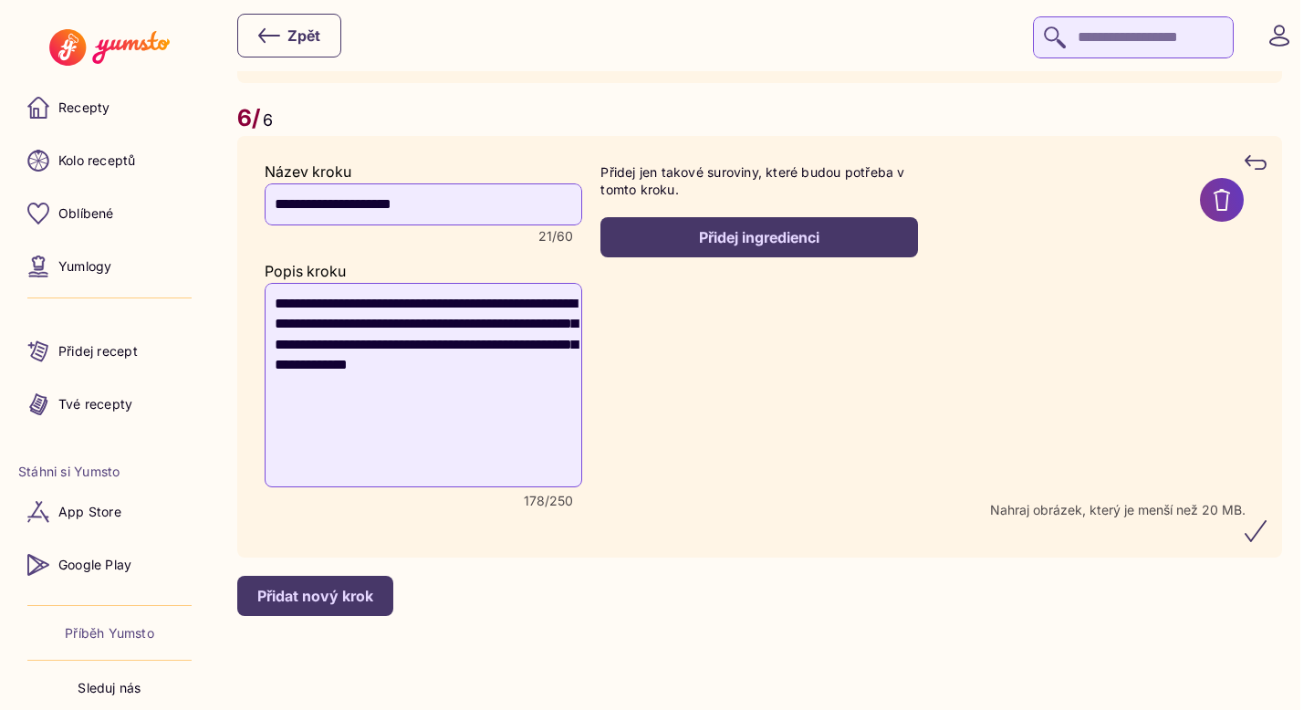
click at [1264, 542] on icon "submit" at bounding box center [1256, 531] width 22 height 22
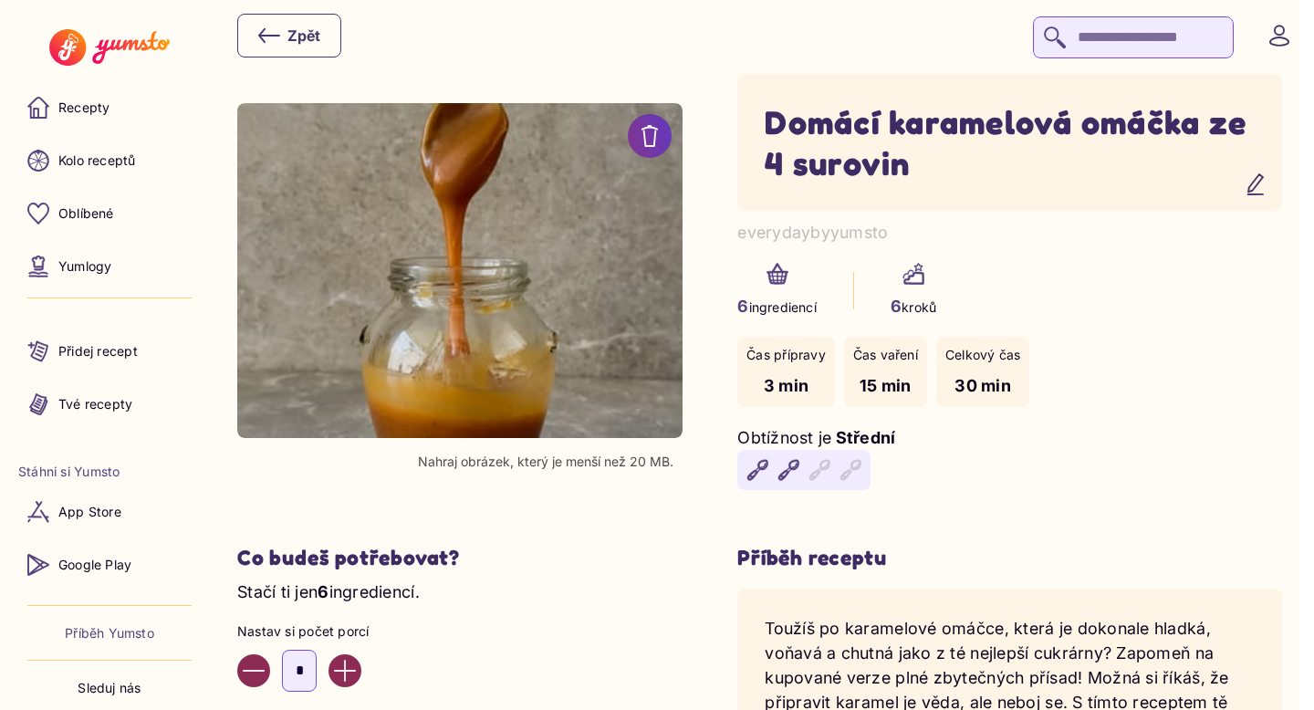
scroll to position [0, 0]
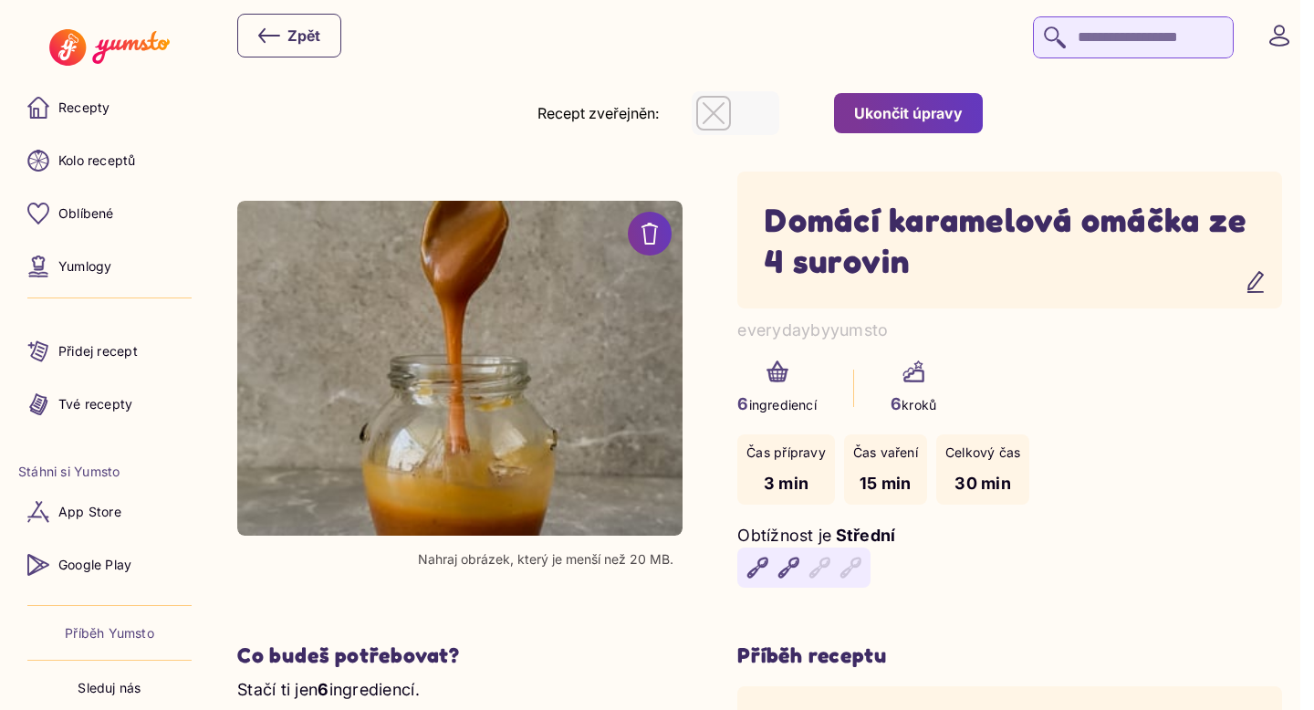
click at [931, 118] on div "Ukončit úpravy" at bounding box center [908, 113] width 109 height 20
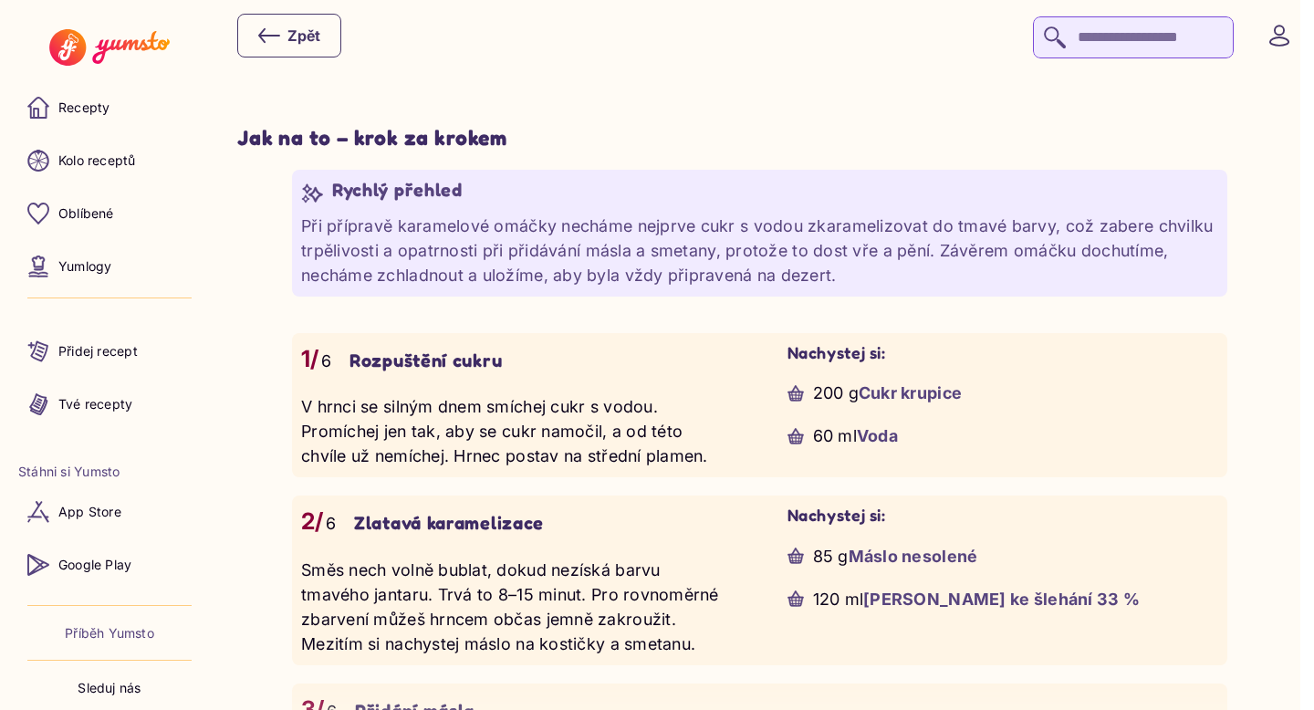
scroll to position [1313, 0]
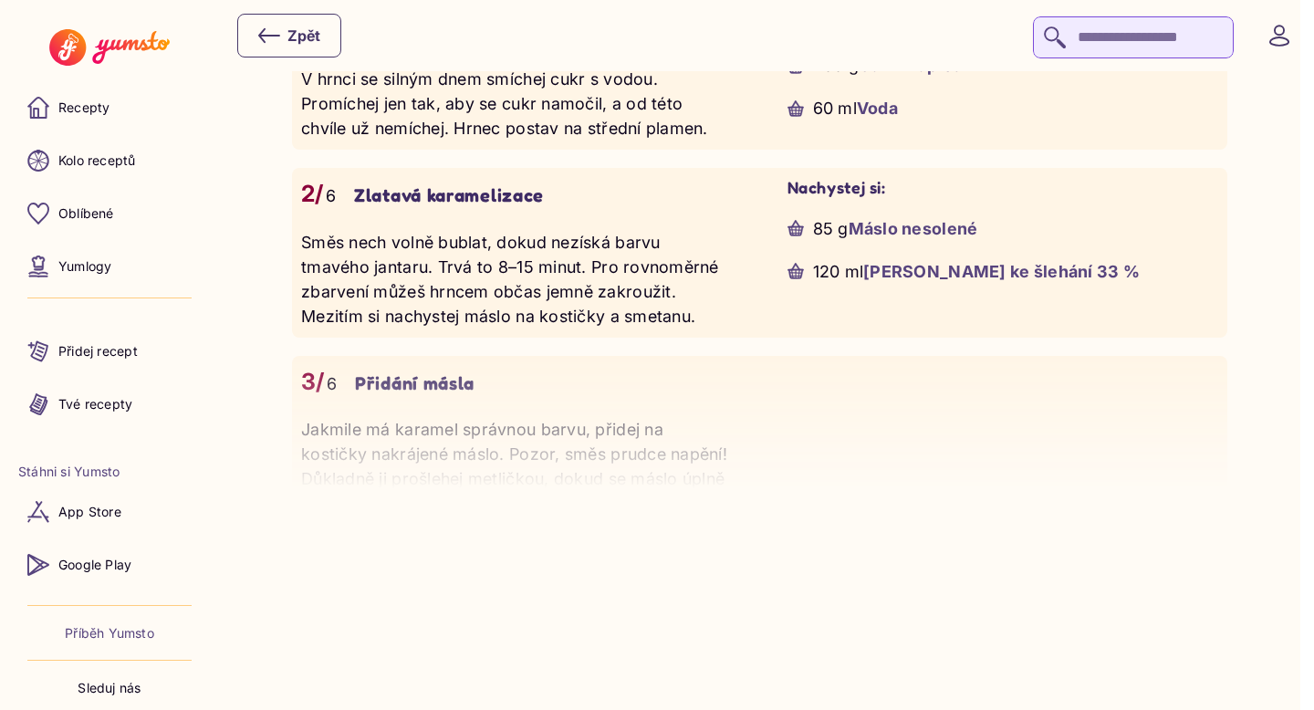
click at [1020, 527] on div "1/ 6 Rozpuštění cukru V hrnci se silným dnem smíchej cukr s vodou. Promíchej je…" at bounding box center [760, 502] width 936 height 995
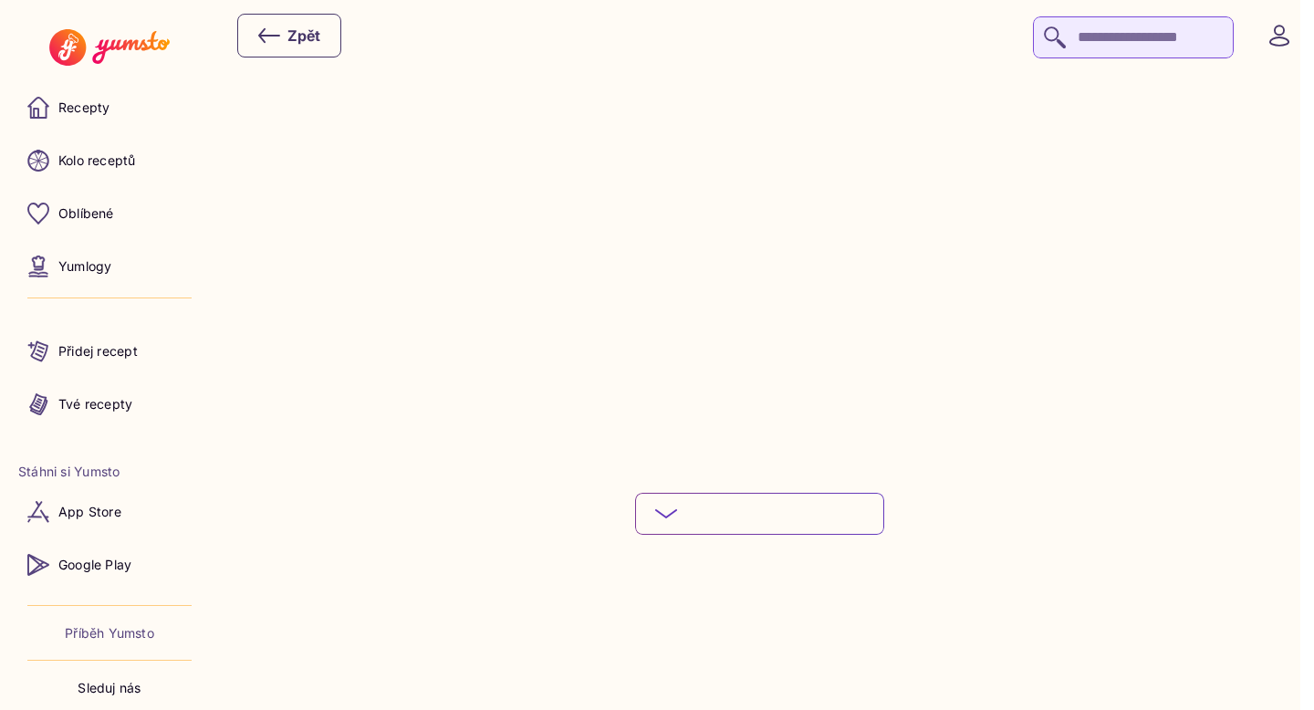
scroll to position [2299, 0]
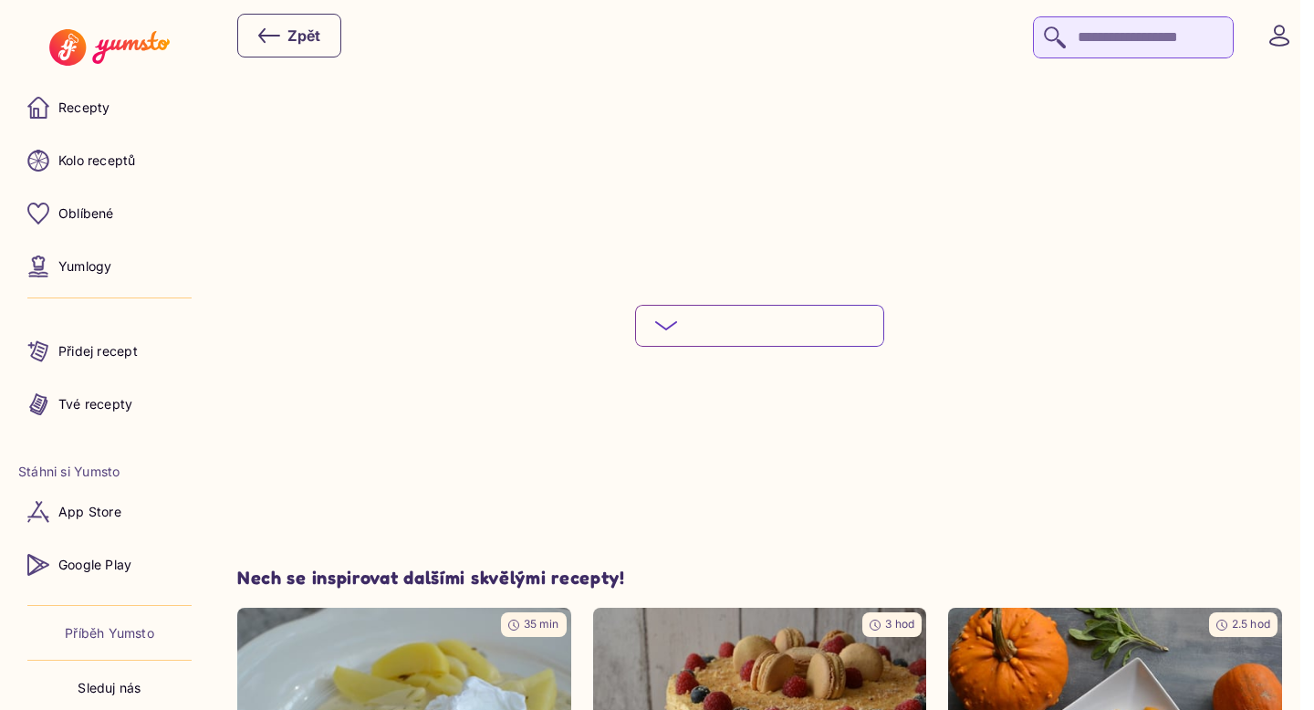
click at [842, 313] on button "Podívej se na celý postup" at bounding box center [759, 326] width 249 height 42
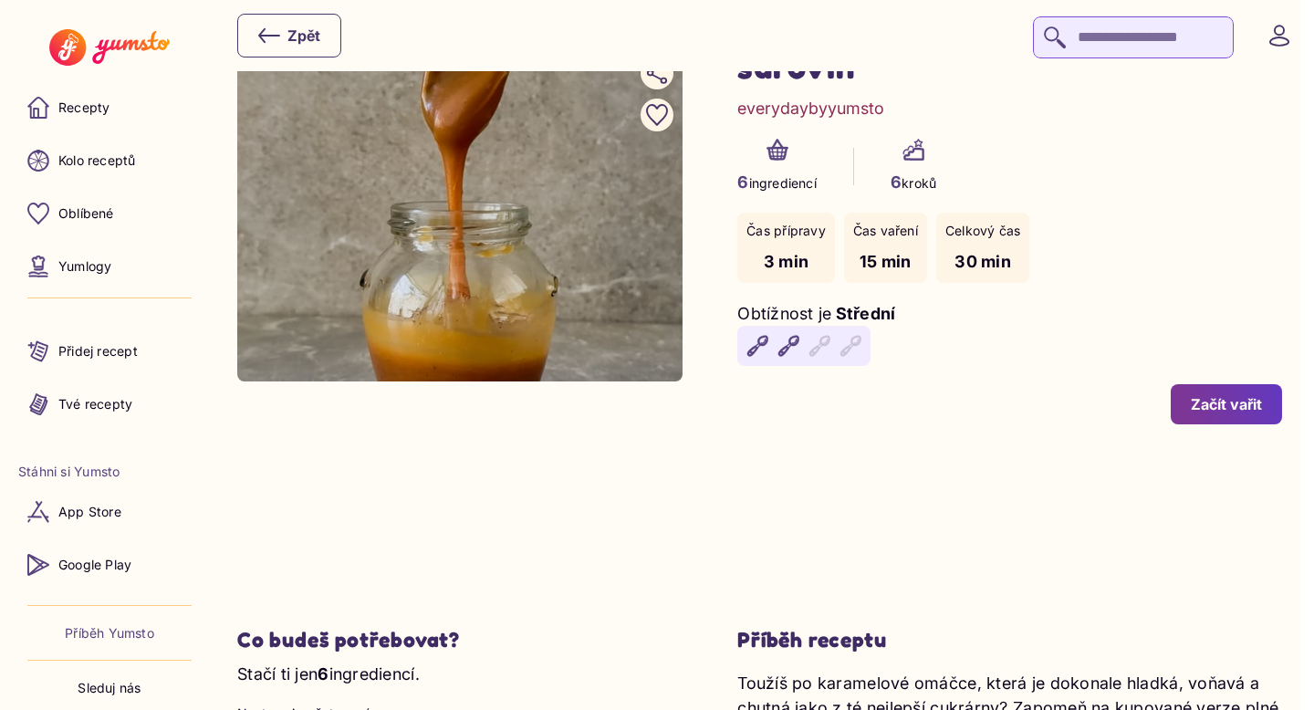
scroll to position [0, 0]
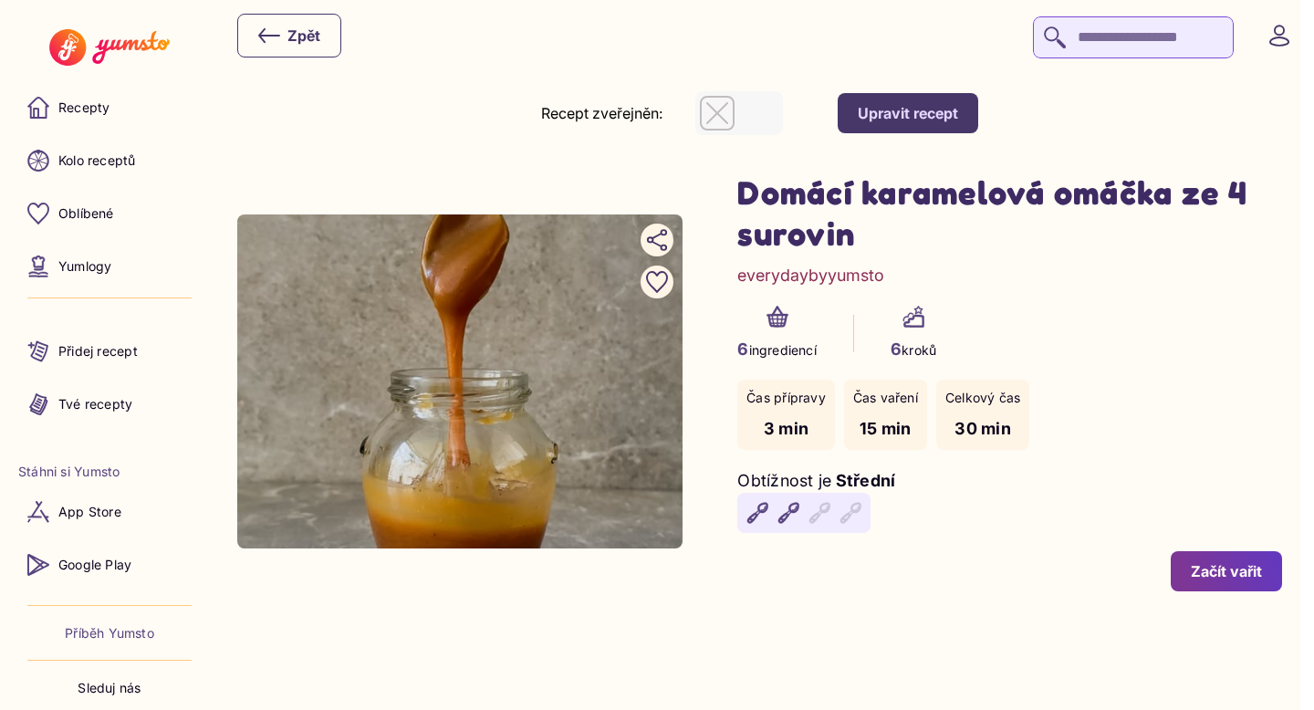
click at [728, 111] on icon "button" at bounding box center [717, 113] width 22 height 22
click at [1209, 581] on div "Začít vařit" at bounding box center [1226, 571] width 71 height 20
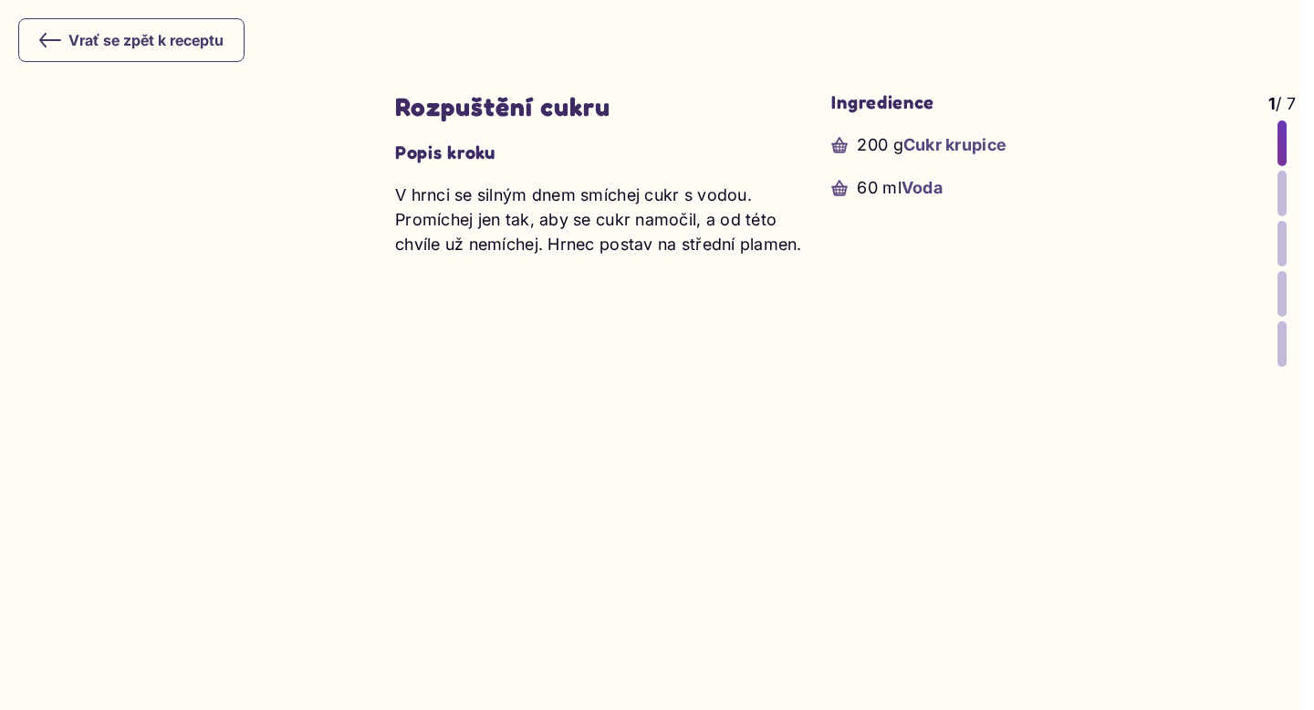
click at [1281, 200] on div at bounding box center [1282, 194] width 9 height 46
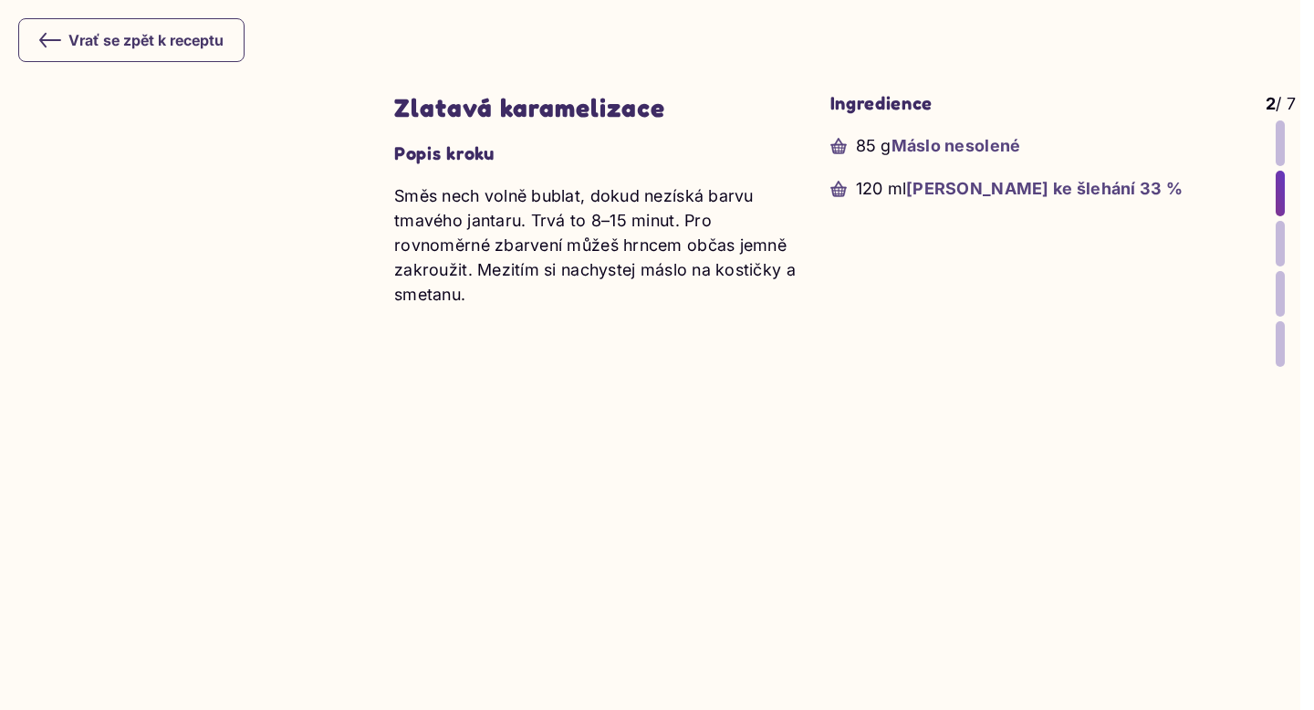
click at [1282, 249] on div at bounding box center [1280, 244] width 9 height 46
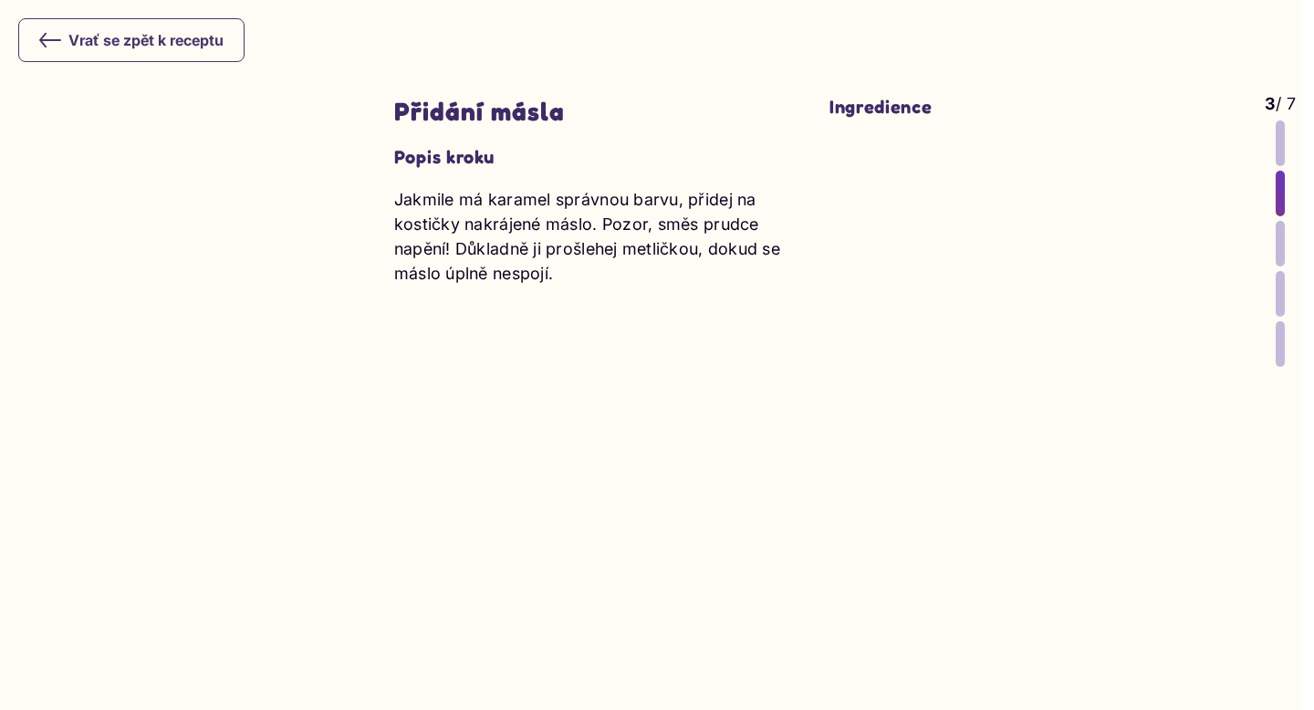
click at [1278, 256] on div at bounding box center [1280, 244] width 9 height 46
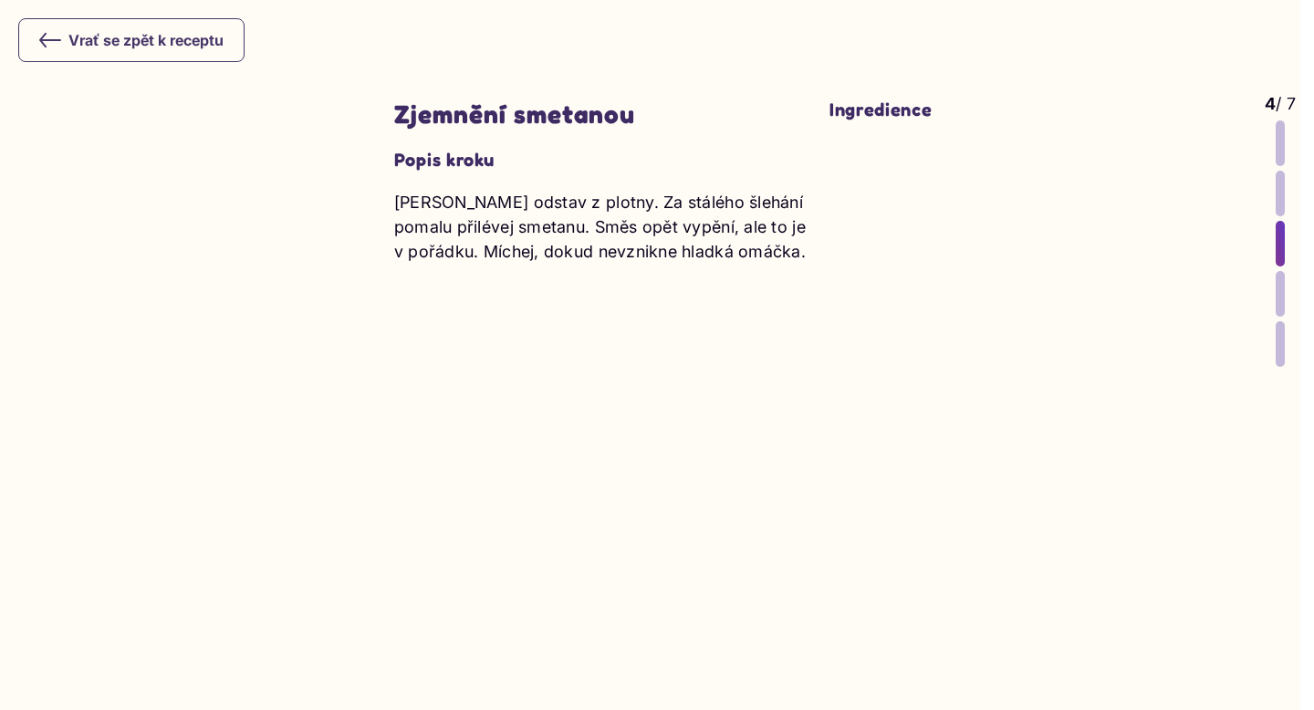
click at [1279, 285] on div at bounding box center [1280, 294] width 9 height 46
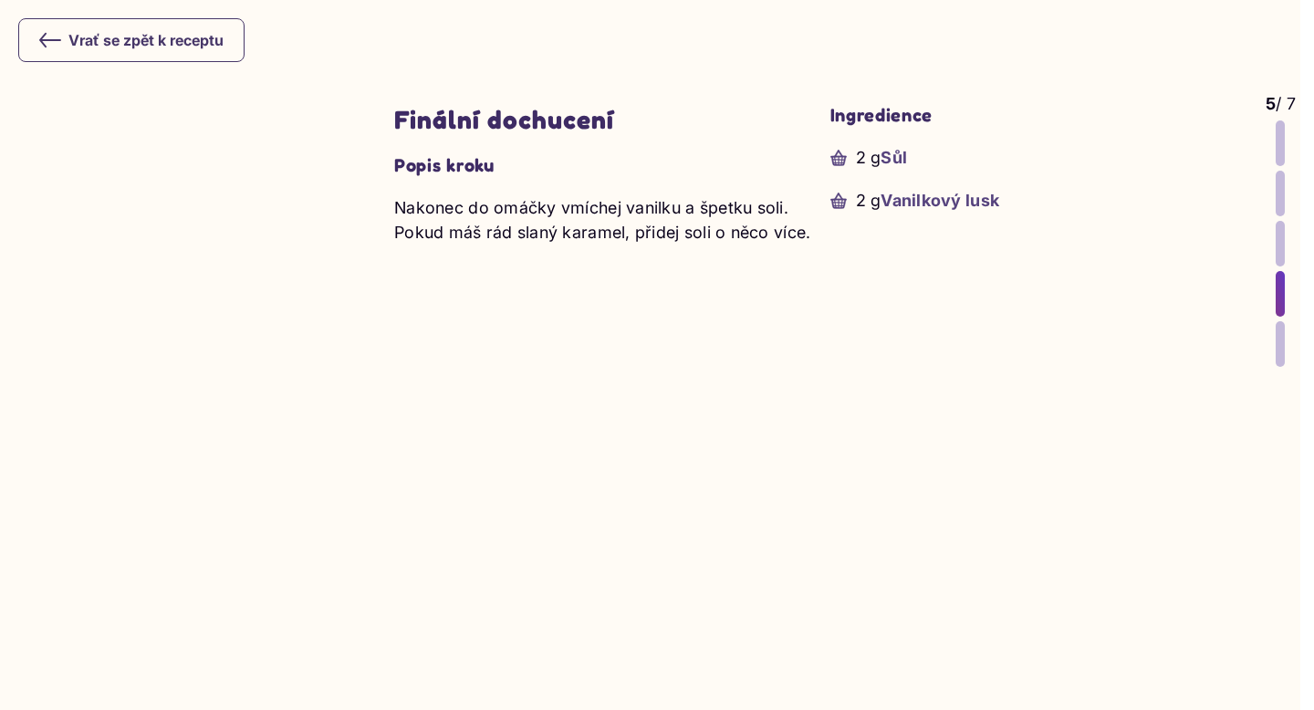
click at [1282, 337] on div at bounding box center [1280, 344] width 9 height 46
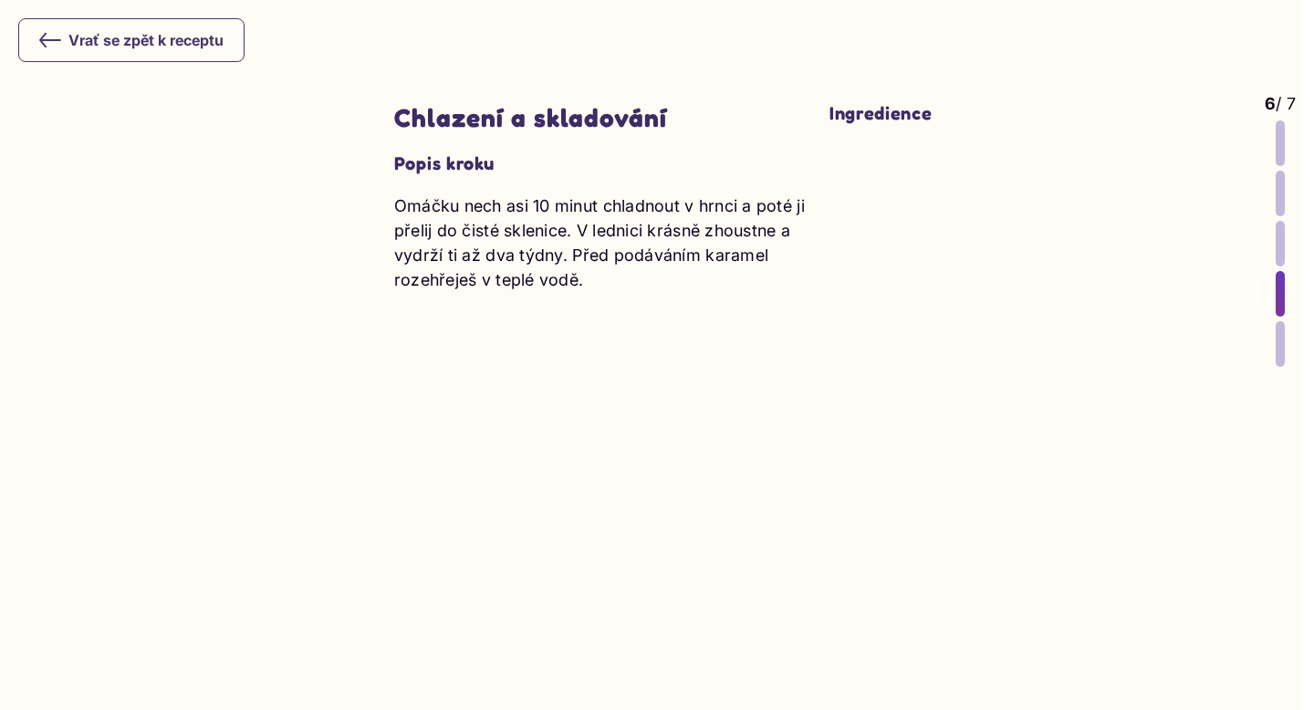
click at [39, 36] on icon at bounding box center [50, 40] width 22 height 22
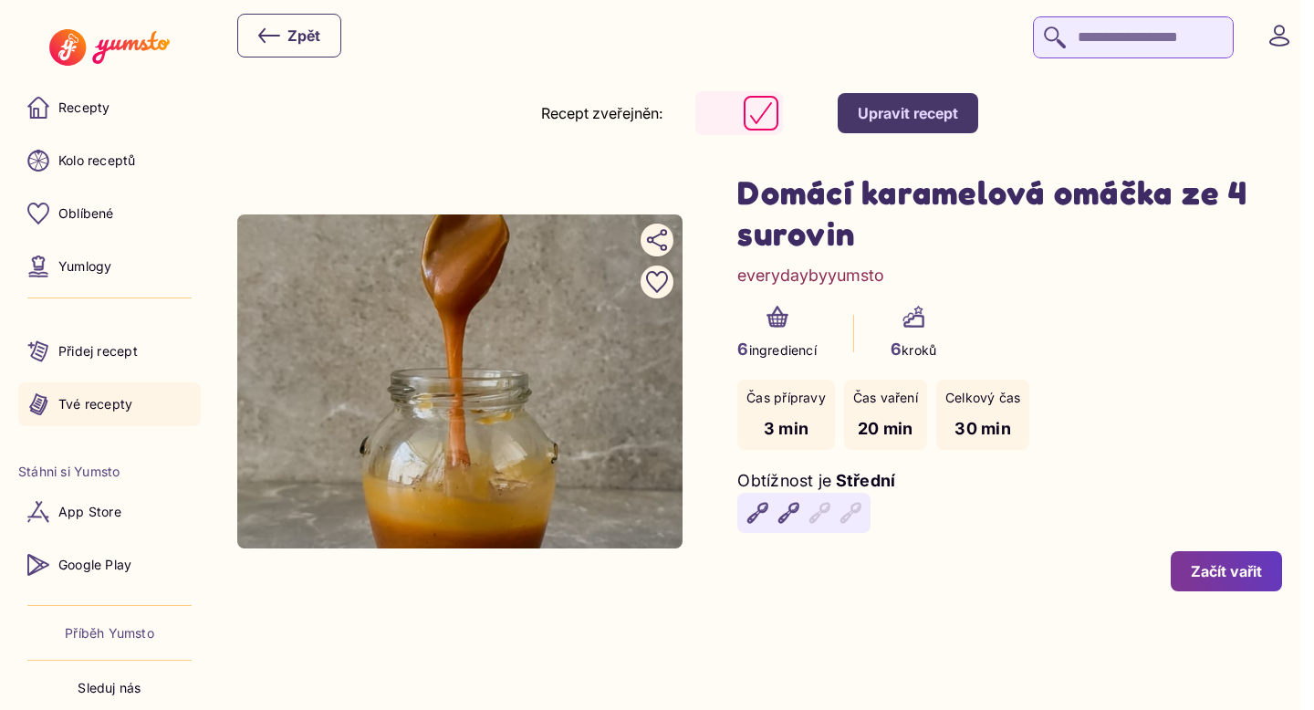
click at [114, 392] on link "Tvé recepty" at bounding box center [109, 404] width 183 height 44
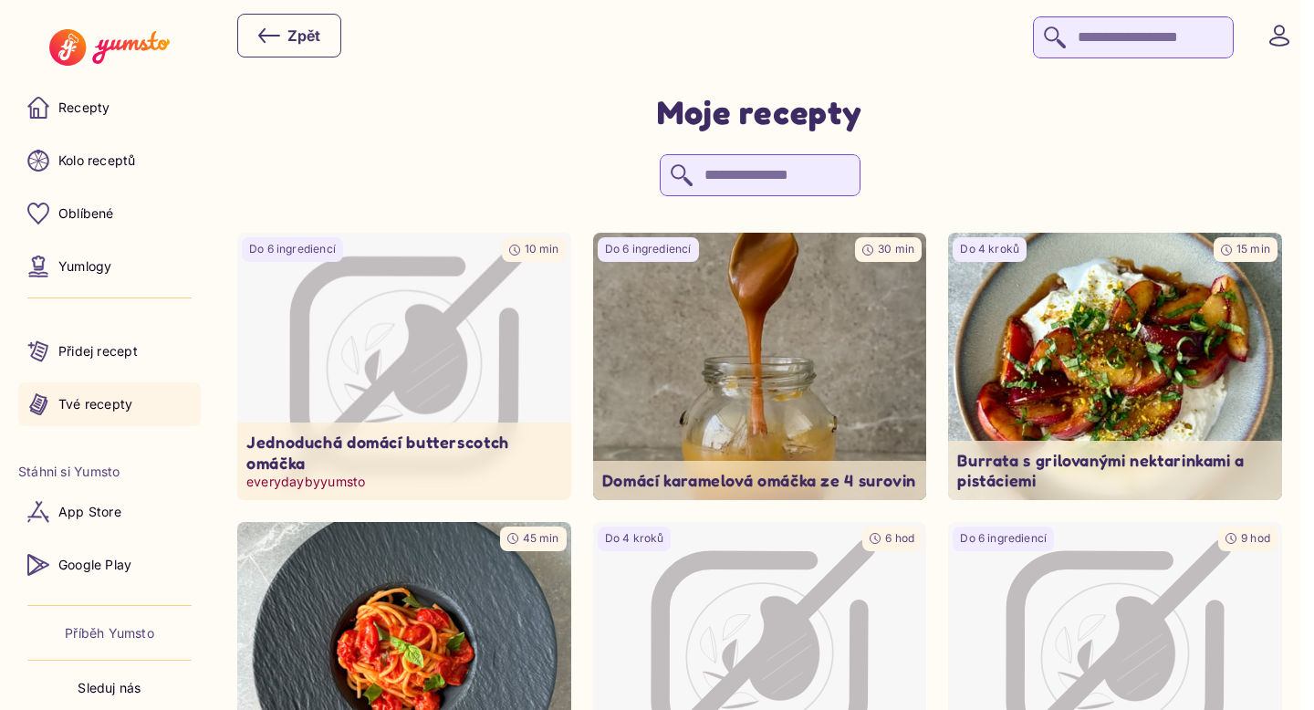
click at [411, 335] on icon "Image not available" at bounding box center [430, 360] width 76 height 110
